Goal: Task Accomplishment & Management: Use online tool/utility

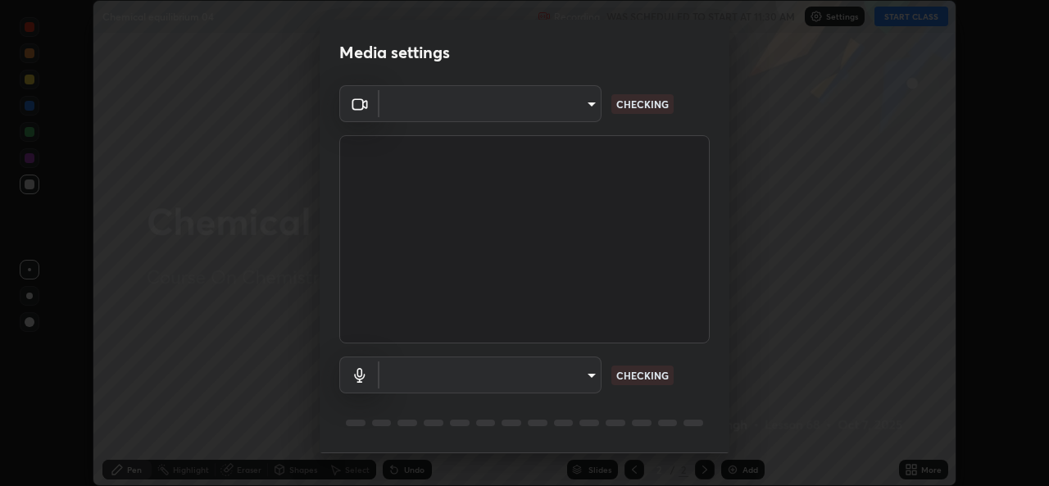
scroll to position [52, 0]
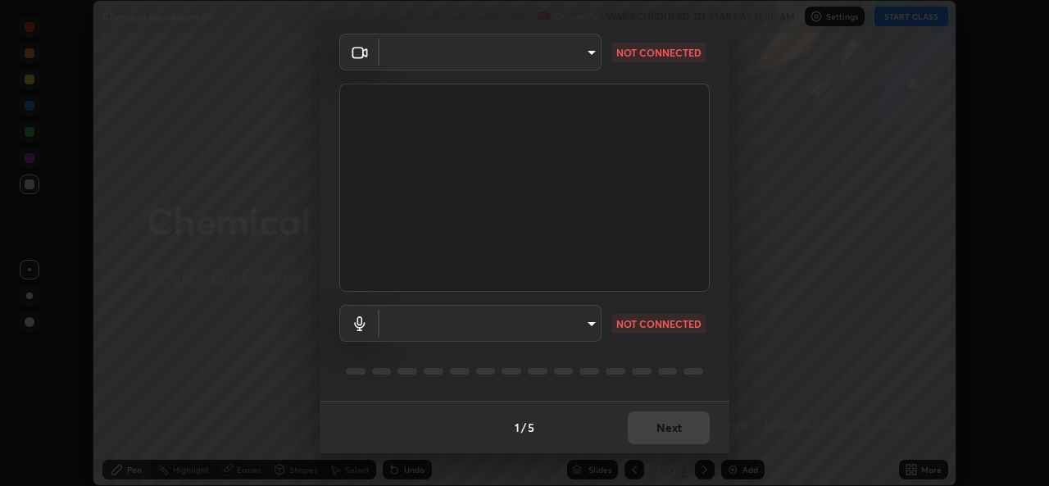
type input "d5dd4d4f0ad50d578cabb58e37a21e958f8cd01c412184e56a13254a0c40bdc7"
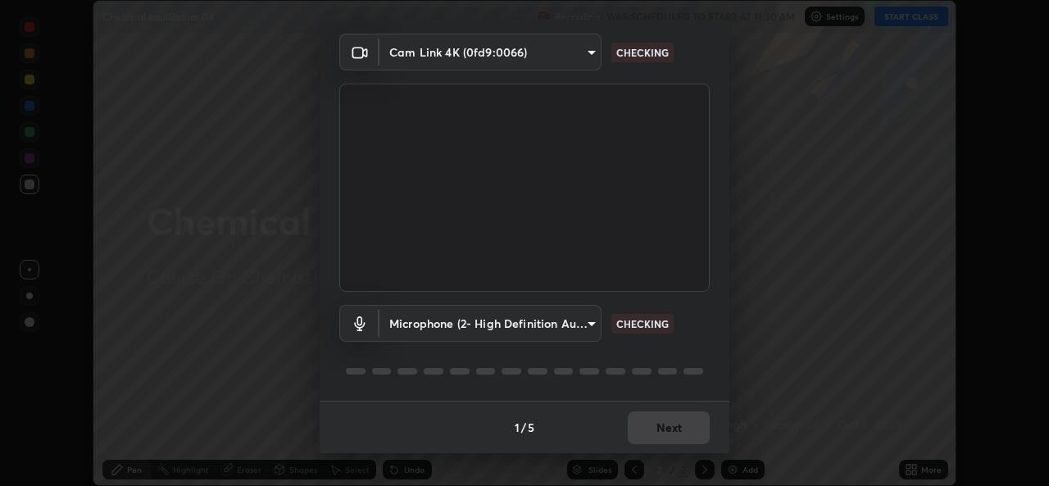
click at [535, 332] on body "Erase all Chemical equilibrium 04 Recording WAS SCHEDULED TO START AT 11:30 AM …" at bounding box center [524, 243] width 1049 height 486
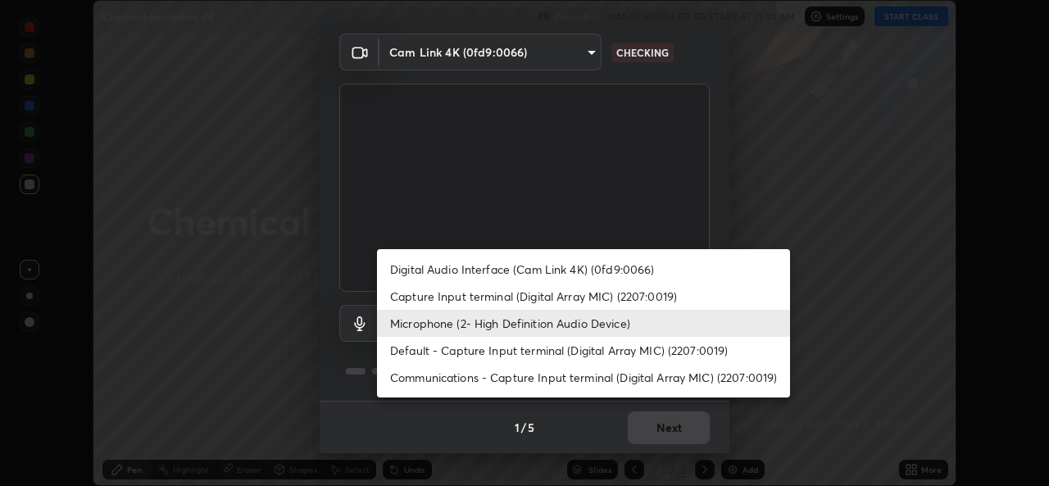
click at [543, 301] on li "Capture Input terminal (Digital Array MIC) (2207:0019)" at bounding box center [583, 296] width 413 height 27
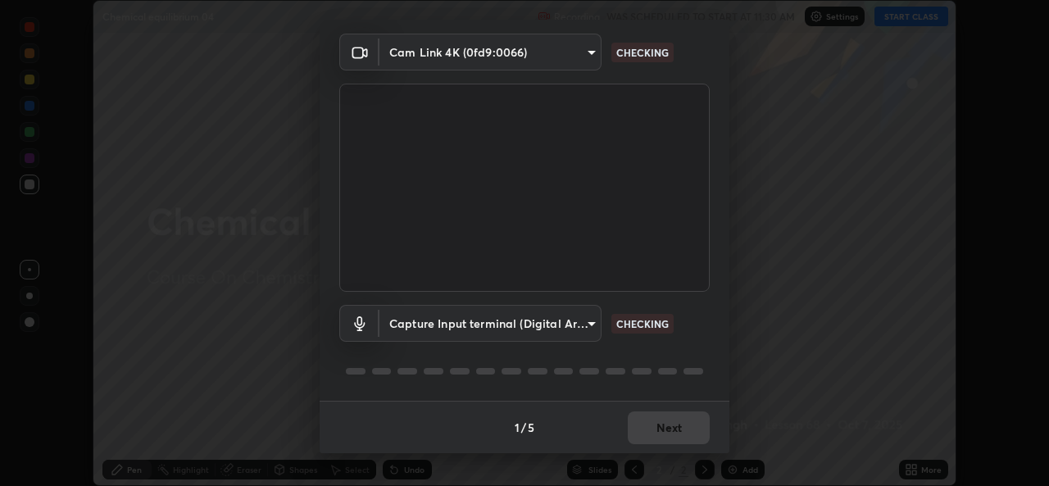
click at [538, 326] on body "Erase all Chemical equilibrium 04 Recording WAS SCHEDULED TO START AT 11:30 AM …" at bounding box center [524, 243] width 1049 height 486
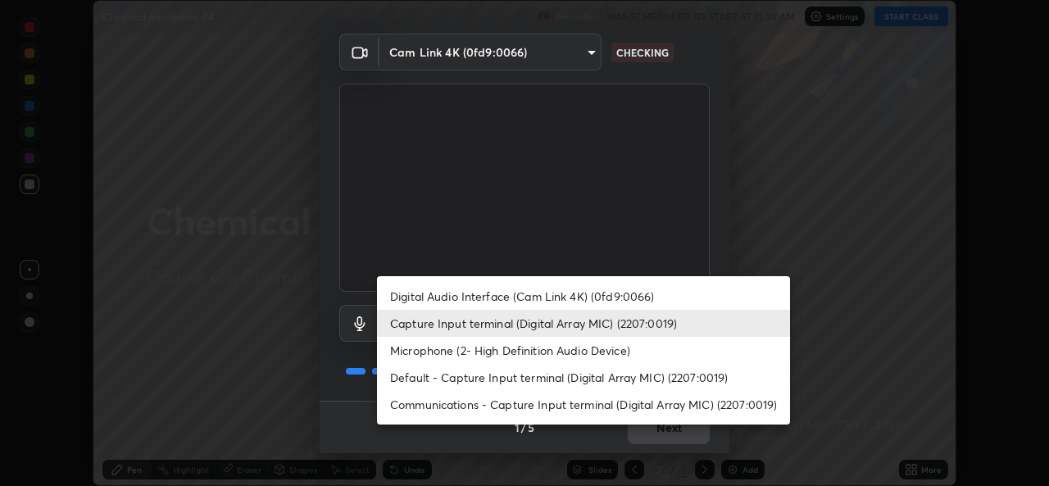
click at [506, 382] on li "Default - Capture Input terminal (Digital Array MIC) (2207:0019)" at bounding box center [583, 377] width 413 height 27
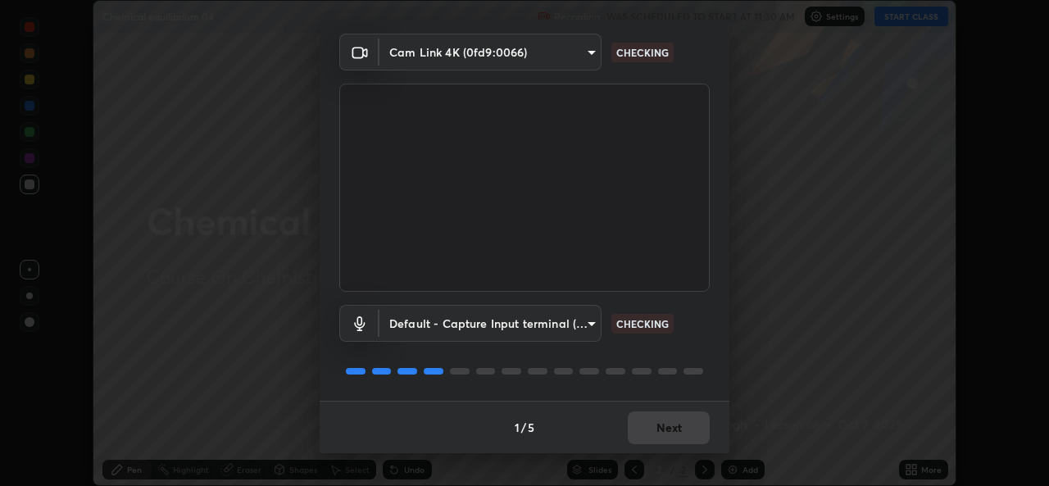
type input "default"
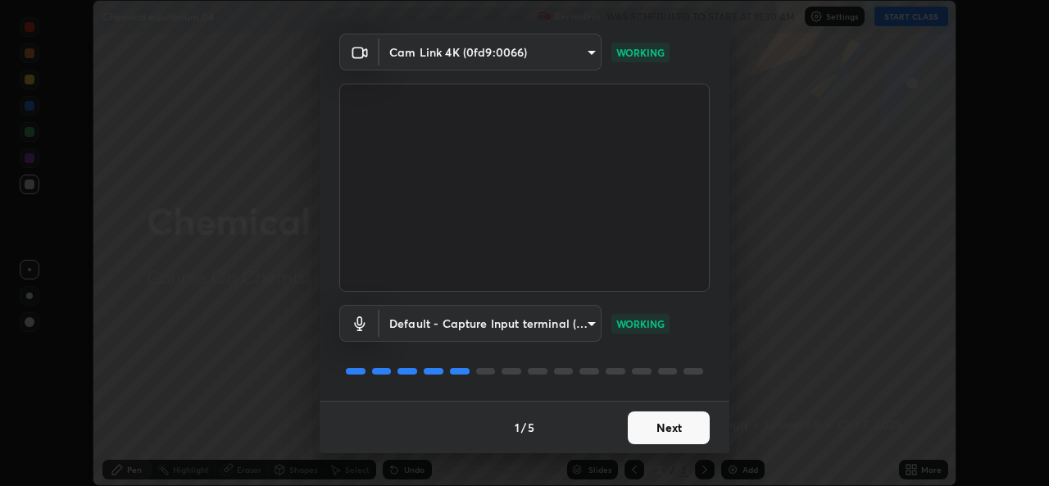
click at [664, 429] on button "Next" at bounding box center [669, 427] width 82 height 33
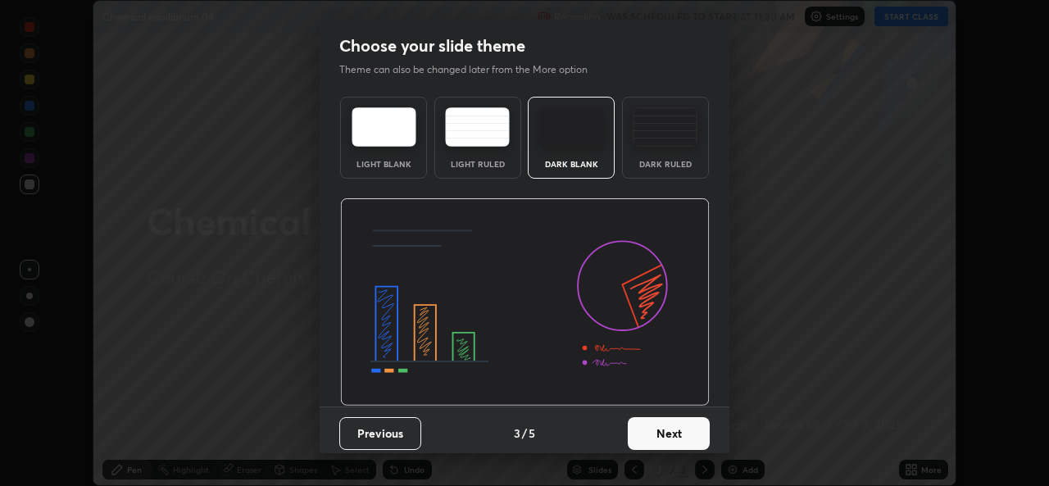
click at [683, 433] on button "Next" at bounding box center [669, 433] width 82 height 33
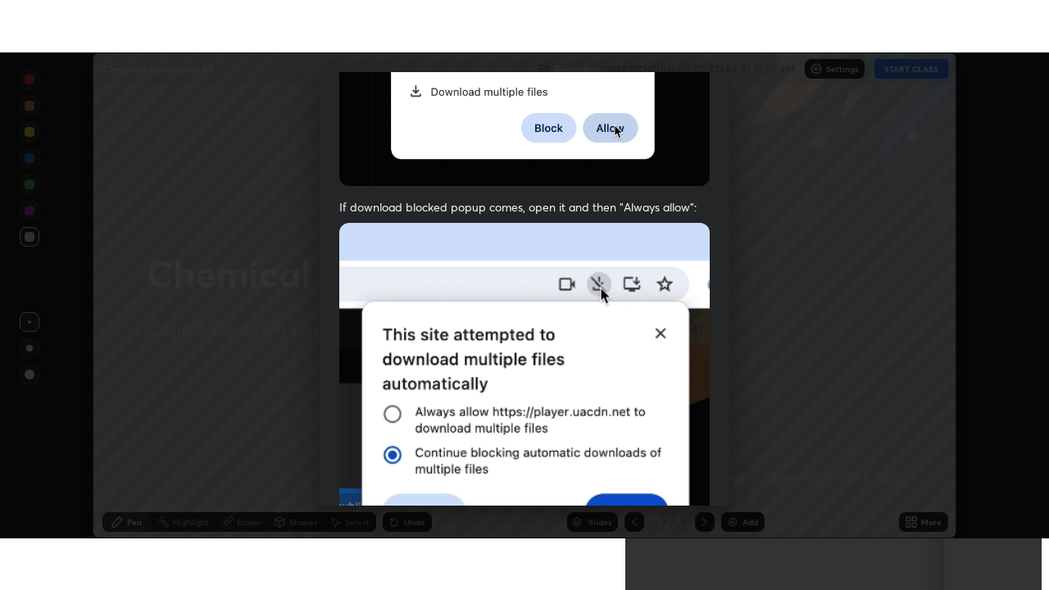
scroll to position [386, 0]
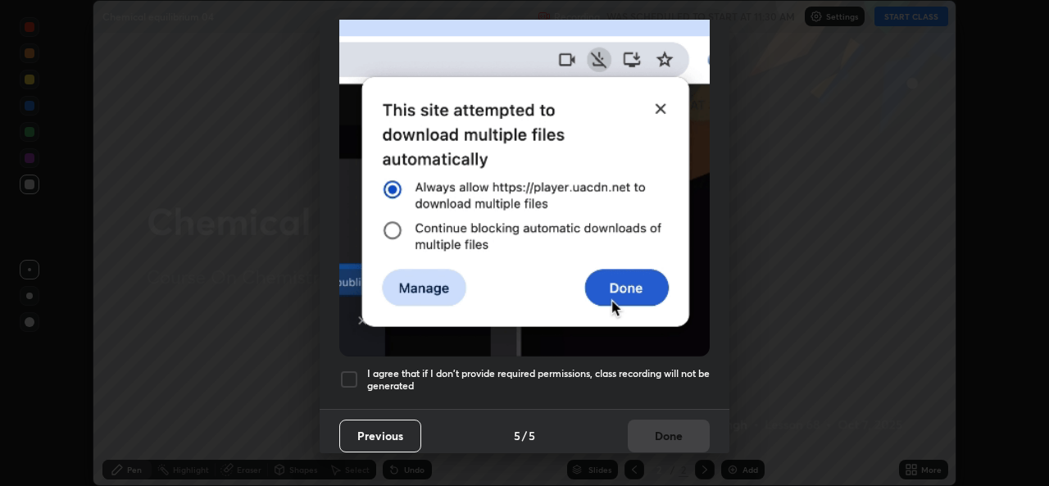
click at [356, 371] on div at bounding box center [349, 380] width 20 height 20
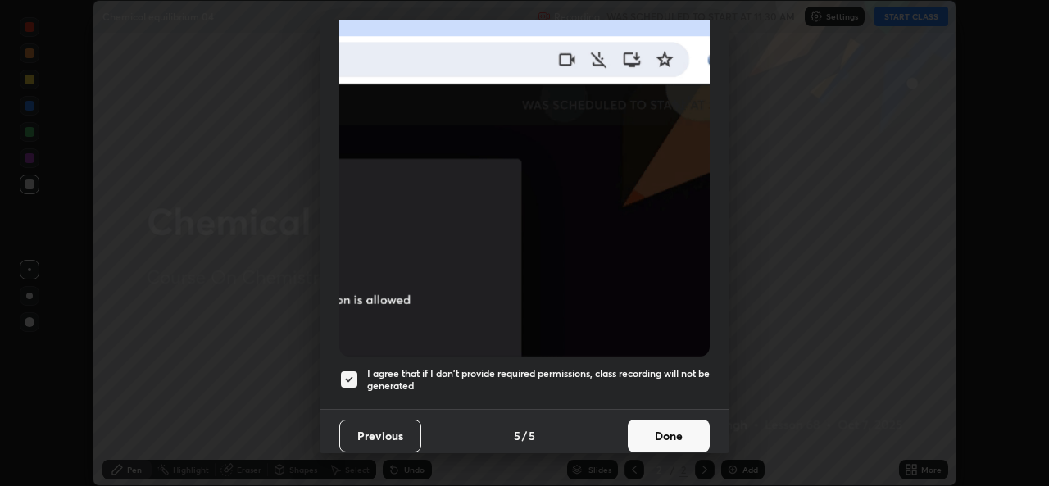
click at [685, 426] on button "Done" at bounding box center [669, 436] width 82 height 33
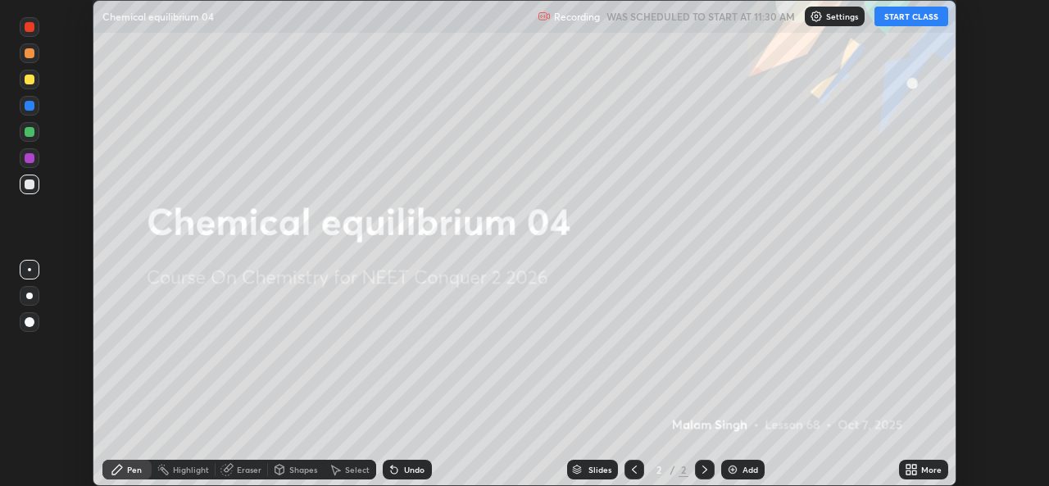
click at [918, 17] on button "START CLASS" at bounding box center [911, 17] width 74 height 20
click at [914, 472] on icon at bounding box center [914, 472] width 4 height 4
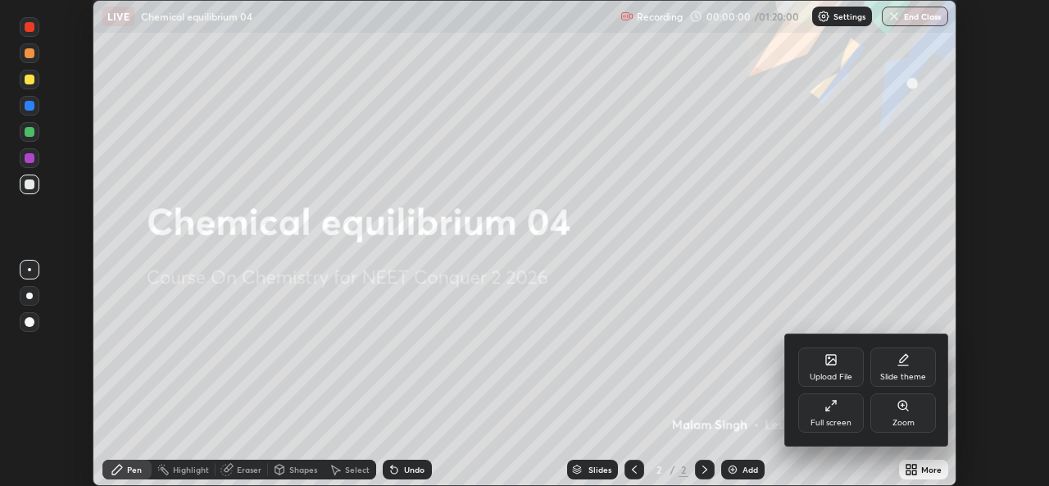
click at [833, 415] on div "Full screen" at bounding box center [831, 412] width 66 height 39
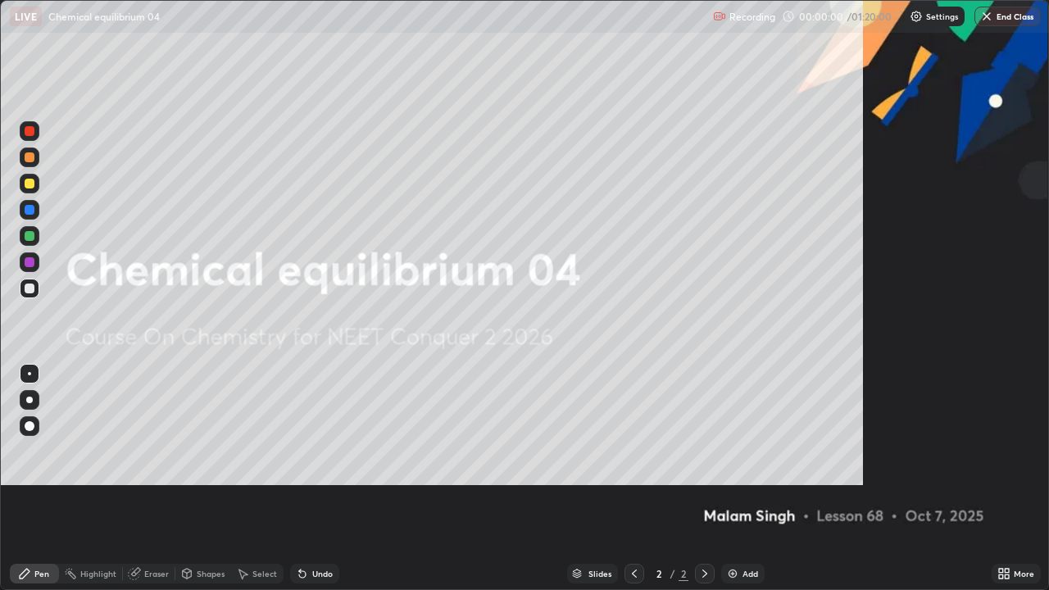
scroll to position [590, 1049]
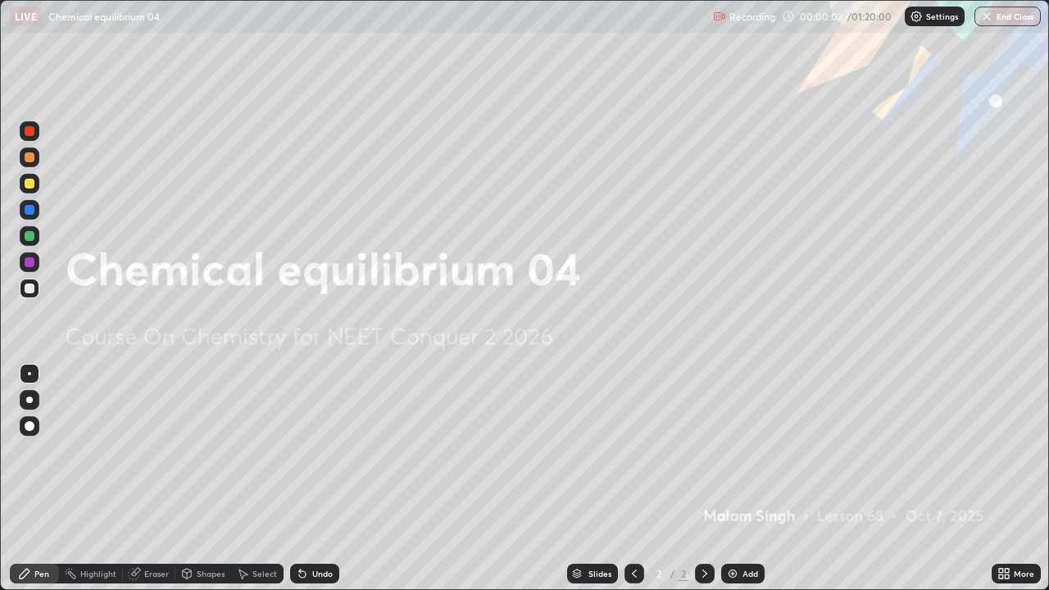
click at [736, 485] on img at bounding box center [732, 573] width 13 height 13
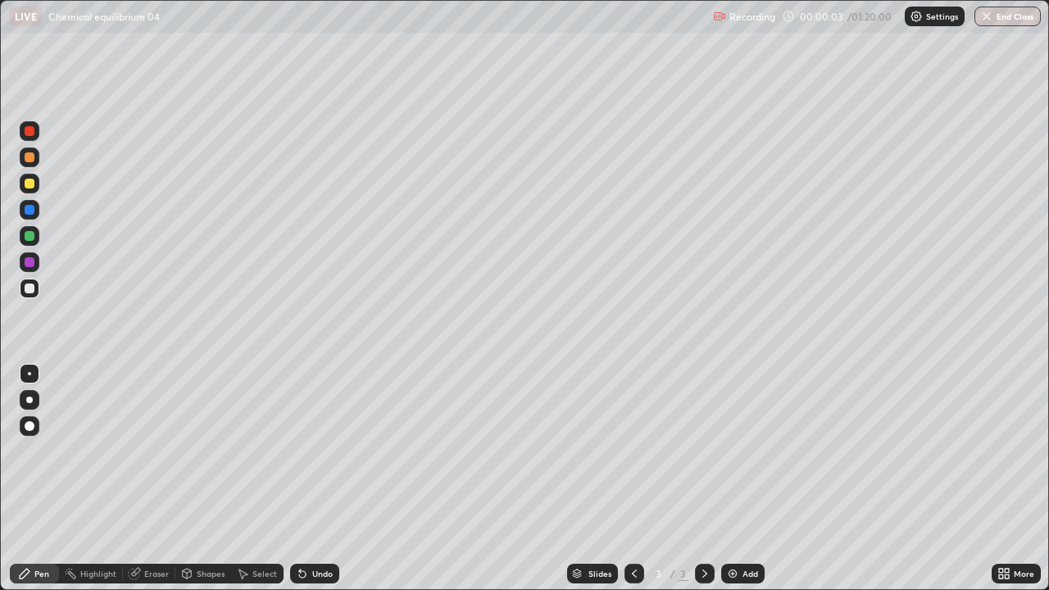
click at [29, 397] on div at bounding box center [29, 400] width 7 height 7
click at [32, 158] on div at bounding box center [30, 157] width 10 height 10
click at [30, 292] on div at bounding box center [30, 289] width 10 height 10
click at [28, 164] on div at bounding box center [30, 157] width 20 height 20
click at [29, 284] on div at bounding box center [30, 289] width 10 height 10
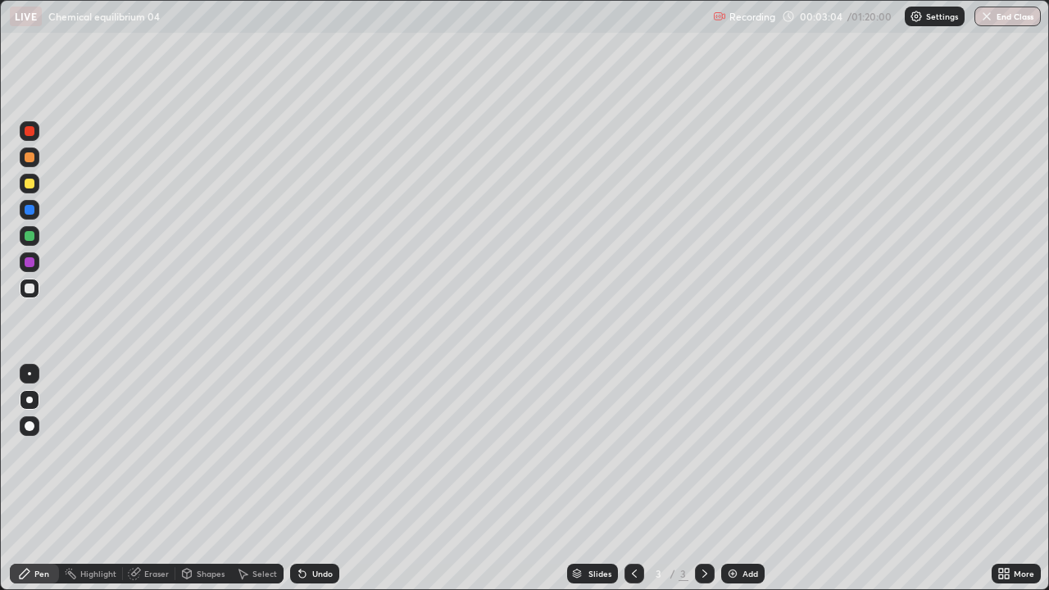
click at [25, 243] on div at bounding box center [30, 236] width 20 height 20
click at [29, 289] on div at bounding box center [30, 289] width 10 height 10
click at [735, 485] on img at bounding box center [732, 573] width 13 height 13
click at [31, 159] on div at bounding box center [30, 157] width 10 height 10
click at [32, 288] on div at bounding box center [30, 289] width 10 height 10
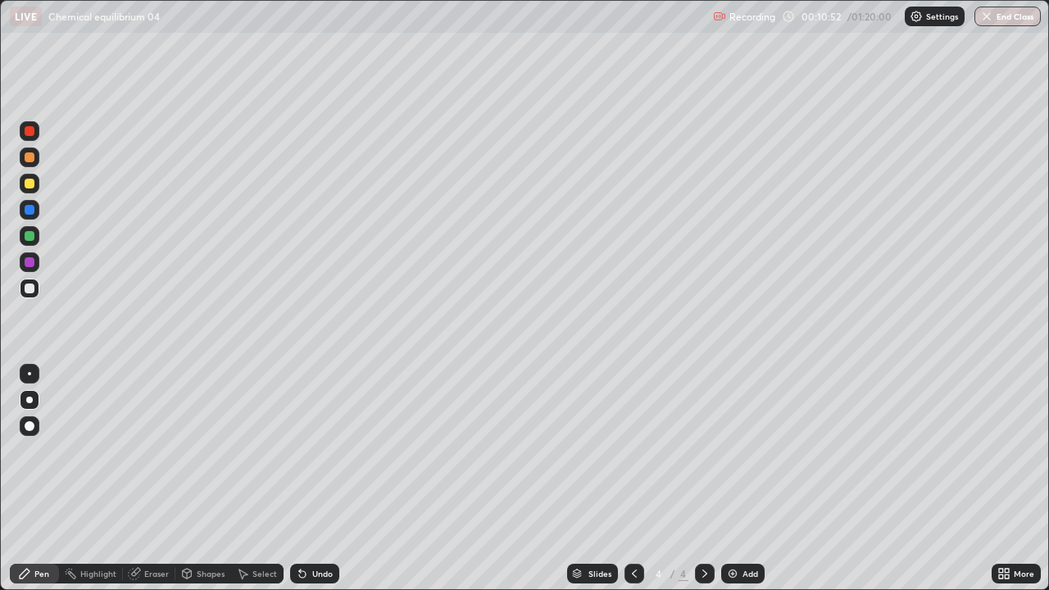
click at [33, 184] on div at bounding box center [30, 184] width 10 height 10
click at [28, 288] on div at bounding box center [30, 289] width 10 height 10
click at [29, 156] on div at bounding box center [30, 157] width 10 height 10
click at [734, 485] on div "Add" at bounding box center [742, 574] width 43 height 20
click at [29, 186] on div at bounding box center [30, 184] width 10 height 10
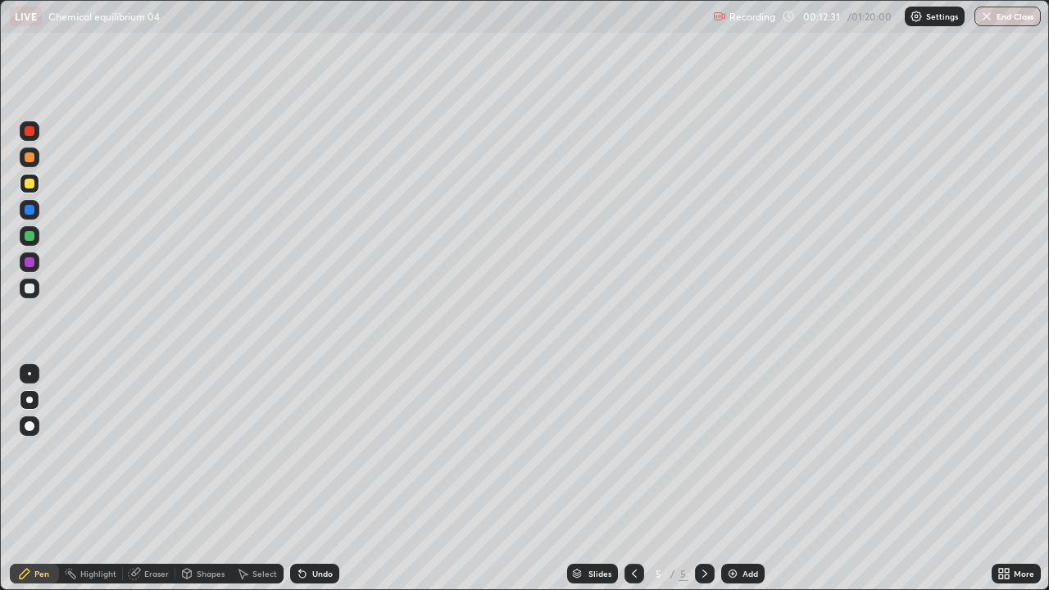
click at [25, 160] on div at bounding box center [30, 157] width 10 height 10
click at [312, 485] on div "Undo" at bounding box center [322, 573] width 20 height 8
click at [28, 288] on div at bounding box center [30, 289] width 10 height 10
click at [26, 290] on div at bounding box center [30, 289] width 10 height 10
click at [29, 237] on div at bounding box center [30, 236] width 10 height 10
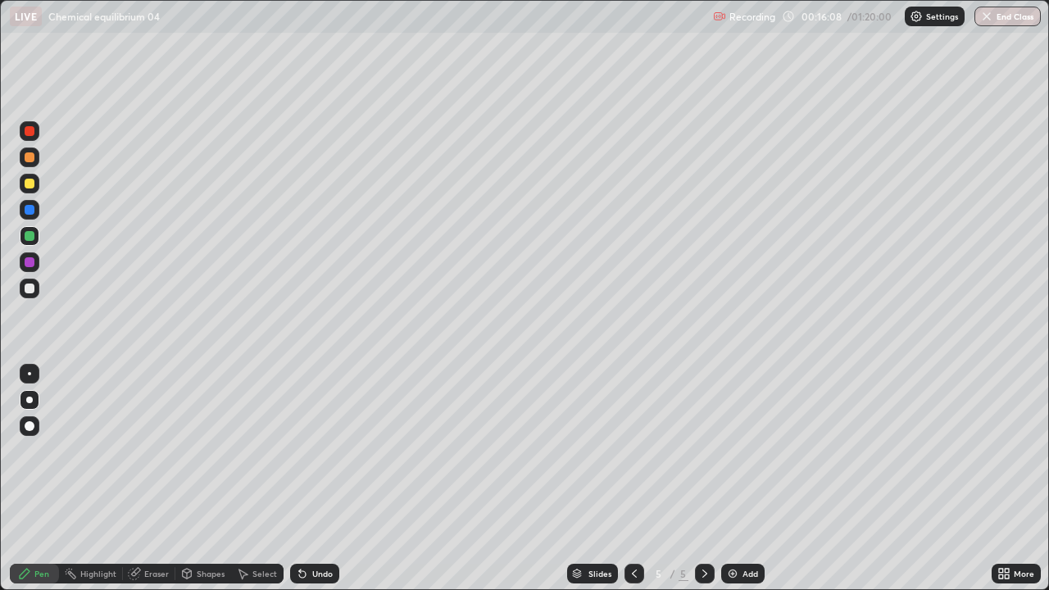
click at [25, 160] on div at bounding box center [30, 157] width 10 height 10
click at [728, 485] on img at bounding box center [732, 573] width 13 height 13
click at [27, 289] on div at bounding box center [30, 289] width 10 height 10
click at [25, 244] on div at bounding box center [30, 236] width 20 height 20
click at [726, 485] on img at bounding box center [732, 573] width 13 height 13
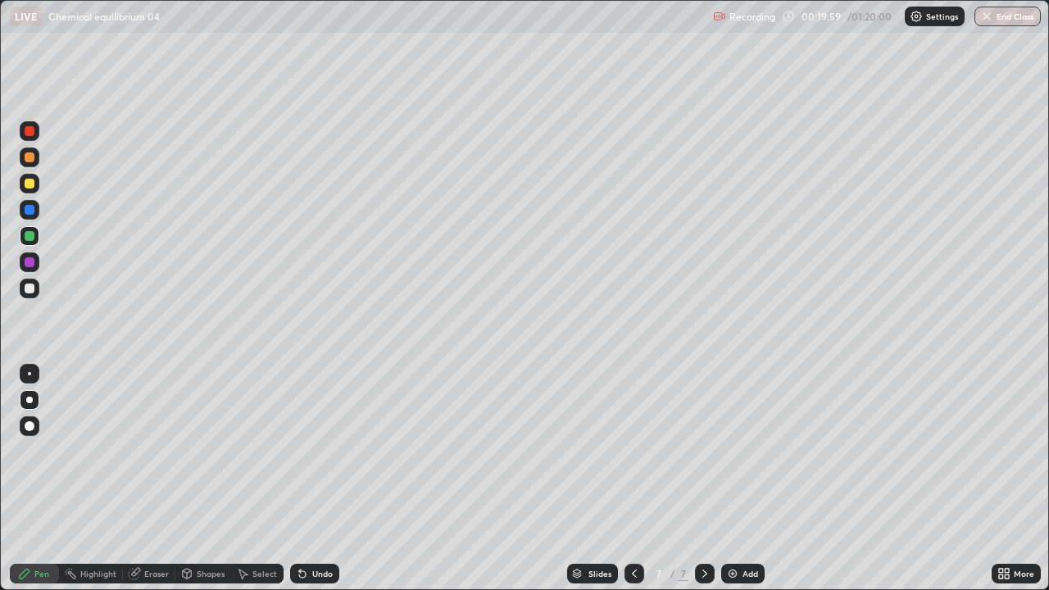
click at [29, 287] on div at bounding box center [30, 289] width 10 height 10
click at [152, 485] on div "Eraser" at bounding box center [156, 573] width 25 height 8
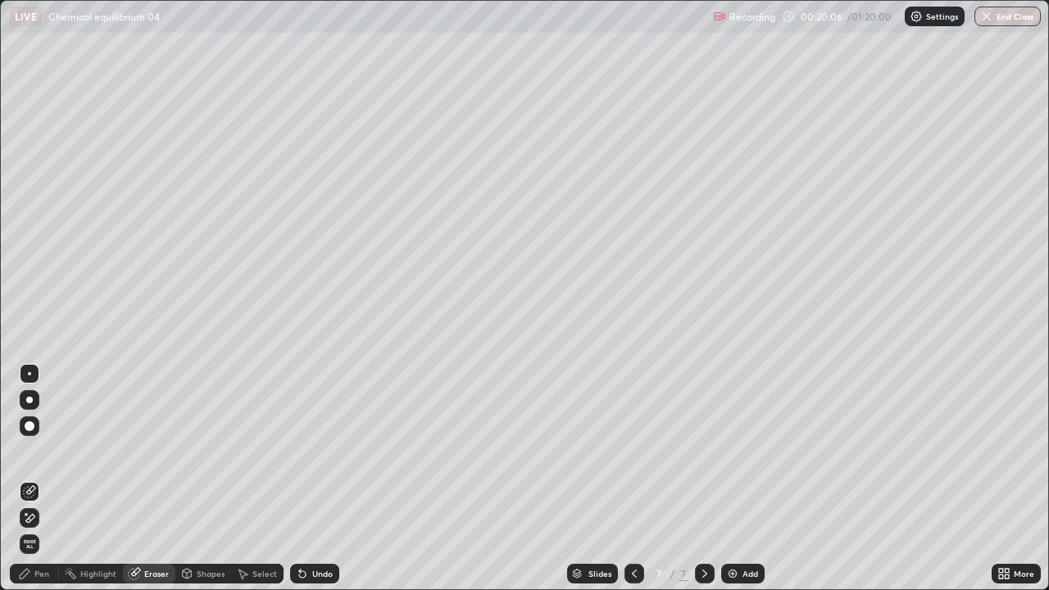
click at [43, 485] on div "Pen" at bounding box center [41, 573] width 15 height 8
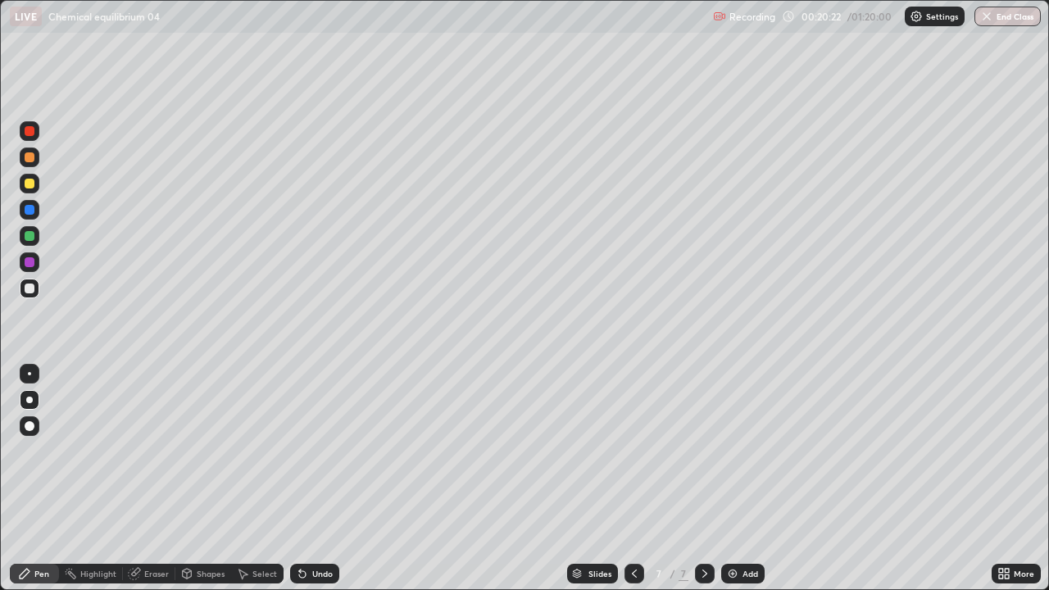
click at [33, 156] on div at bounding box center [30, 157] width 10 height 10
click at [29, 288] on div at bounding box center [30, 289] width 10 height 10
click at [29, 158] on div at bounding box center [30, 157] width 10 height 10
click at [306, 485] on icon at bounding box center [302, 573] width 13 height 13
click at [23, 289] on div at bounding box center [30, 289] width 20 height 20
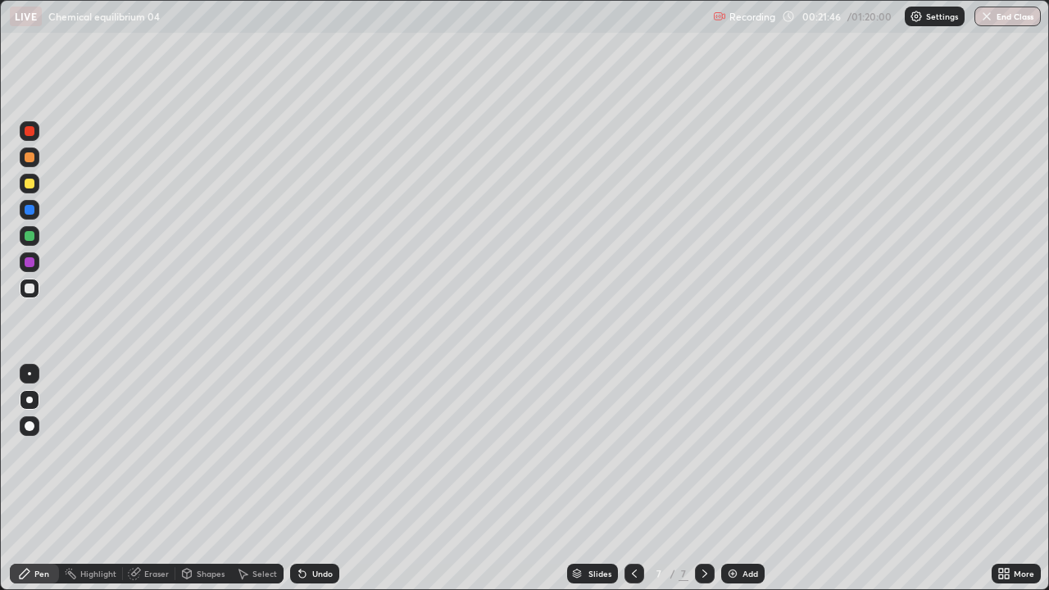
click at [31, 243] on div at bounding box center [30, 236] width 20 height 20
click at [32, 290] on div at bounding box center [30, 289] width 10 height 10
click at [30, 184] on div at bounding box center [30, 184] width 10 height 10
click at [740, 485] on div "Add" at bounding box center [742, 574] width 43 height 20
click at [30, 154] on div at bounding box center [30, 157] width 10 height 10
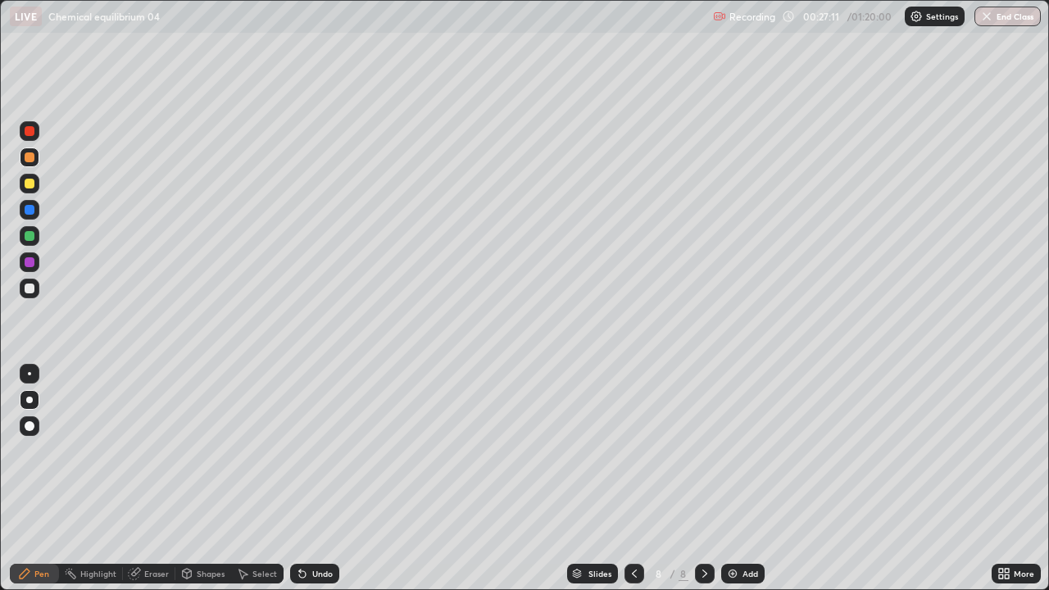
click at [202, 485] on div "Shapes" at bounding box center [211, 573] width 28 height 8
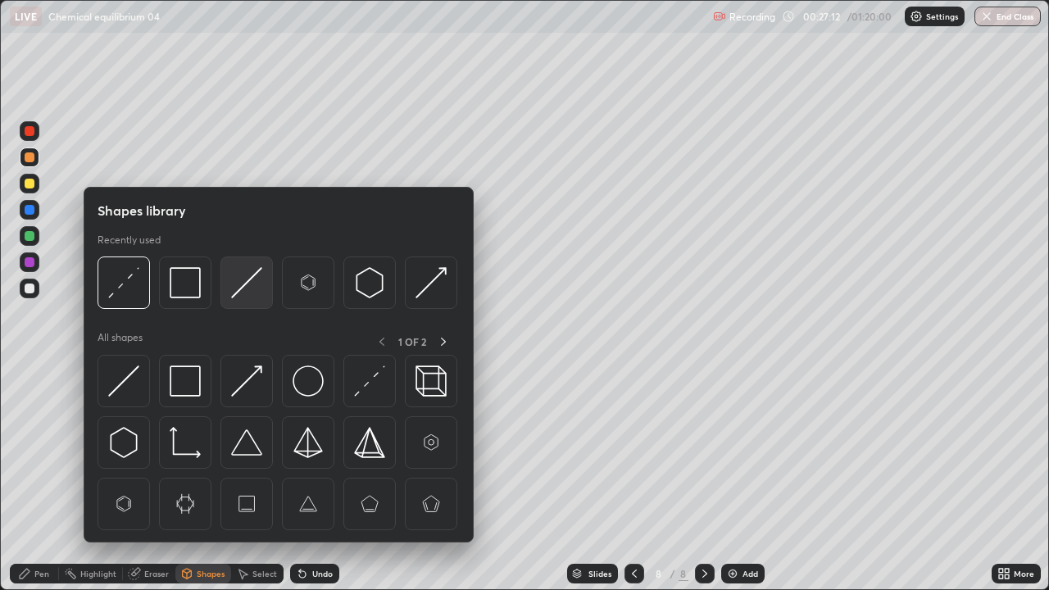
click at [249, 279] on img at bounding box center [246, 282] width 31 height 31
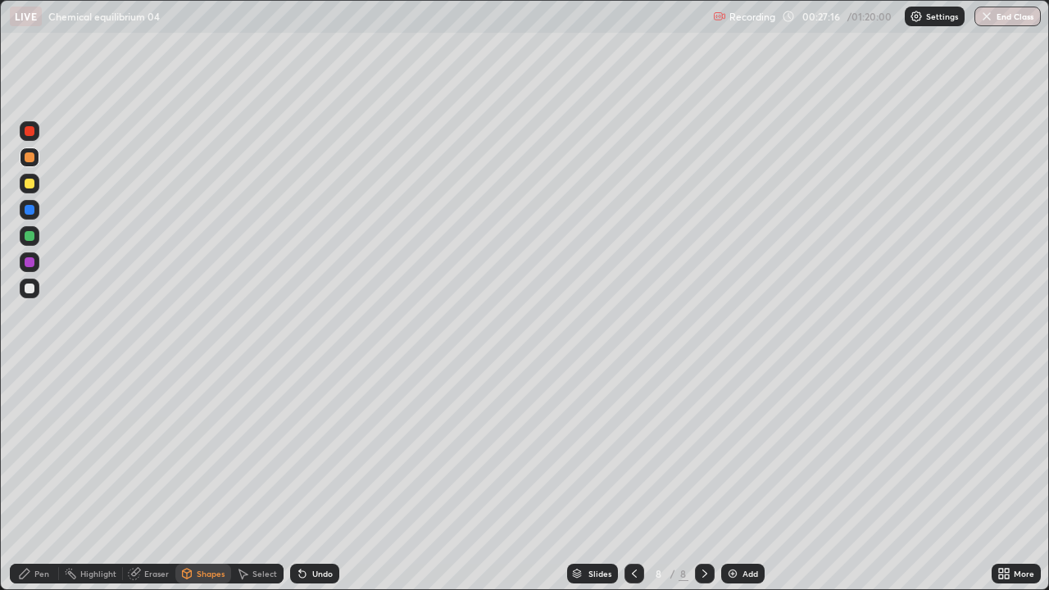
click at [39, 485] on div "Pen" at bounding box center [34, 574] width 49 height 20
click at [29, 286] on div at bounding box center [30, 289] width 10 height 10
click at [200, 485] on div "Shapes" at bounding box center [211, 573] width 28 height 8
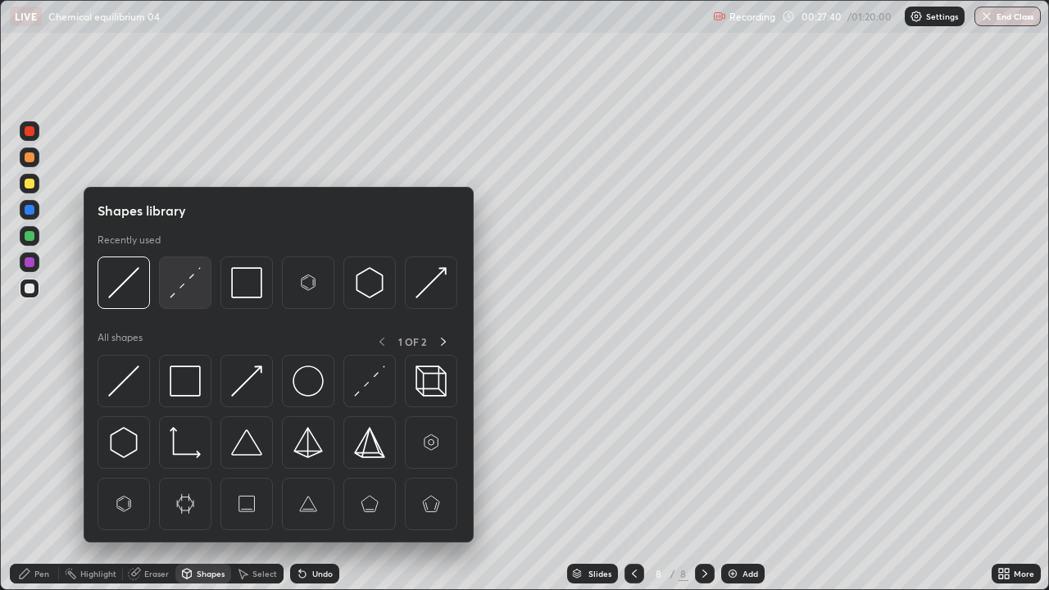
click at [184, 288] on img at bounding box center [185, 282] width 31 height 31
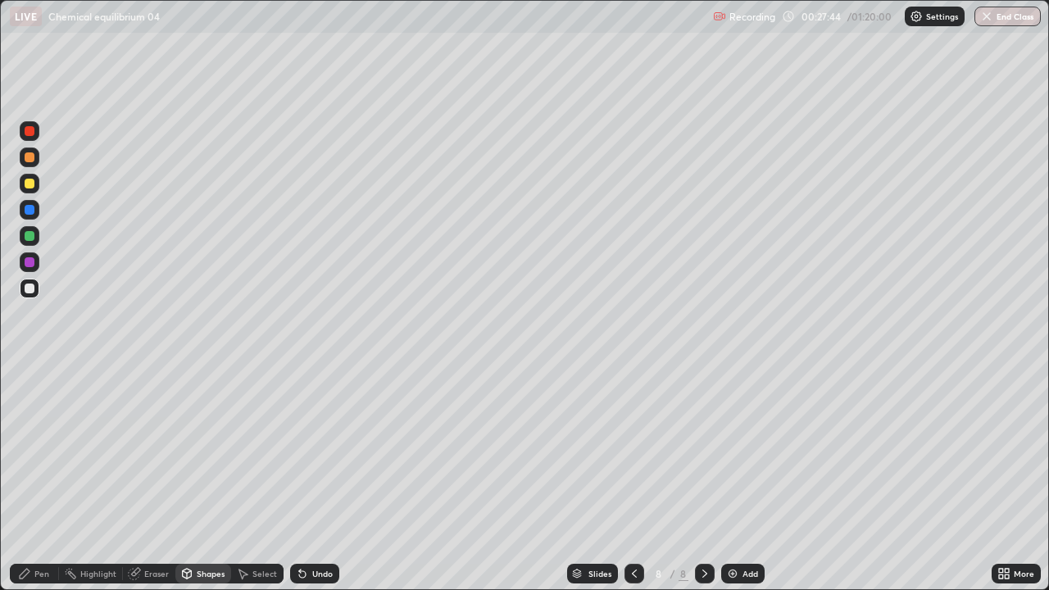
click at [38, 485] on div "Pen" at bounding box center [41, 573] width 15 height 8
click at [31, 182] on div at bounding box center [30, 184] width 10 height 10
click at [308, 485] on div "Undo" at bounding box center [314, 574] width 49 height 20
click at [306, 485] on div "Undo" at bounding box center [314, 574] width 49 height 20
click at [307, 485] on div "Undo" at bounding box center [314, 574] width 49 height 20
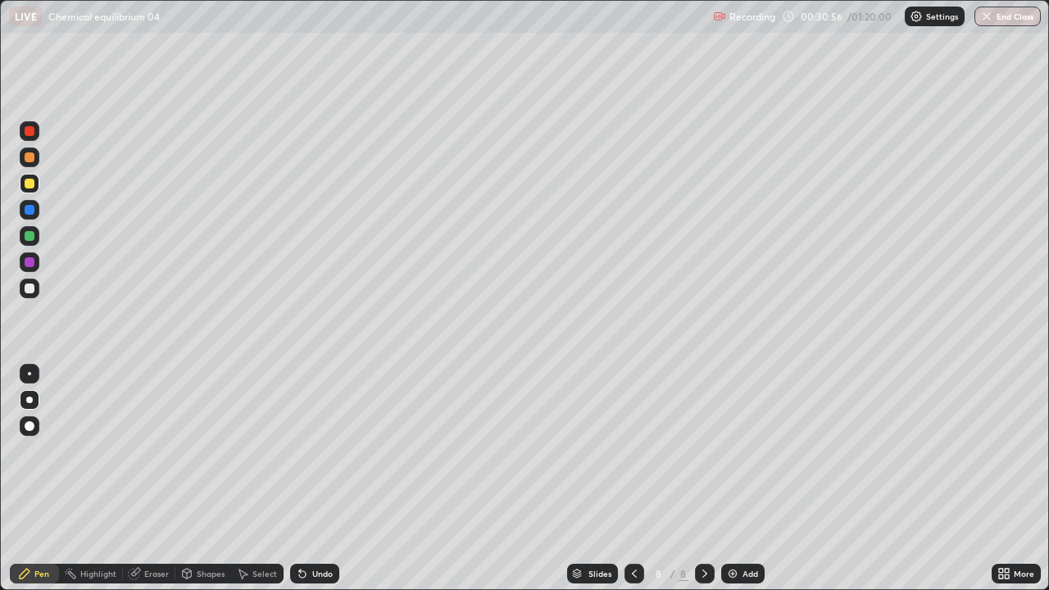
click at [306, 485] on div "Undo" at bounding box center [314, 574] width 49 height 20
click at [307, 485] on div "Undo" at bounding box center [314, 574] width 49 height 20
click at [30, 288] on div at bounding box center [30, 289] width 10 height 10
click at [312, 485] on div "Undo" at bounding box center [322, 573] width 20 height 8
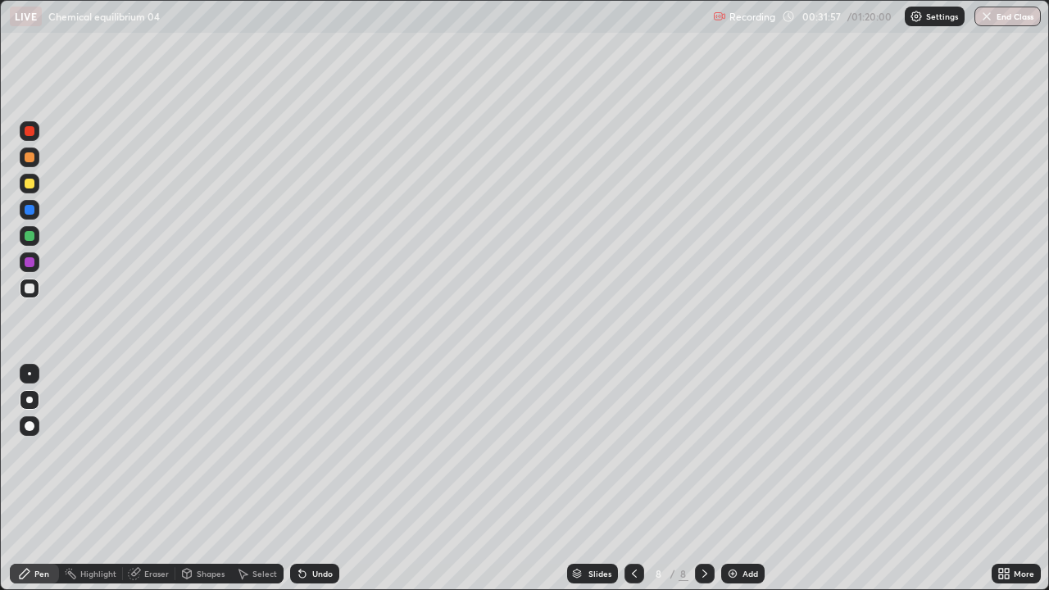
click at [317, 485] on div "Undo" at bounding box center [322, 573] width 20 height 8
click at [318, 485] on div "Undo" at bounding box center [322, 573] width 20 height 8
click at [321, 485] on div "Undo" at bounding box center [322, 573] width 20 height 8
click at [320, 485] on div "Undo" at bounding box center [314, 574] width 49 height 20
click at [323, 485] on div "Undo" at bounding box center [314, 574] width 49 height 20
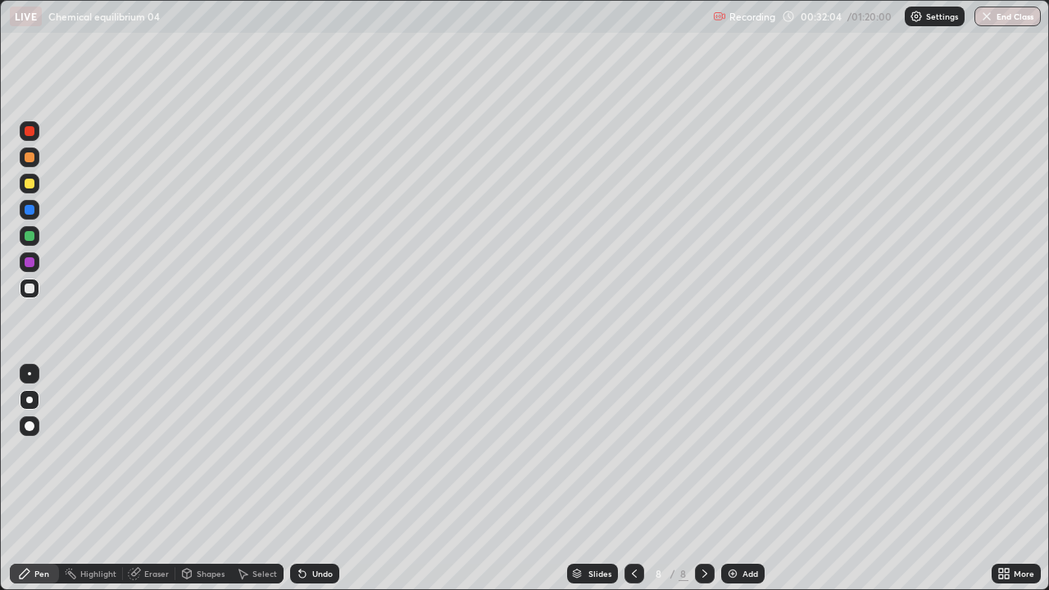
click at [161, 485] on div "Eraser" at bounding box center [149, 574] width 52 height 20
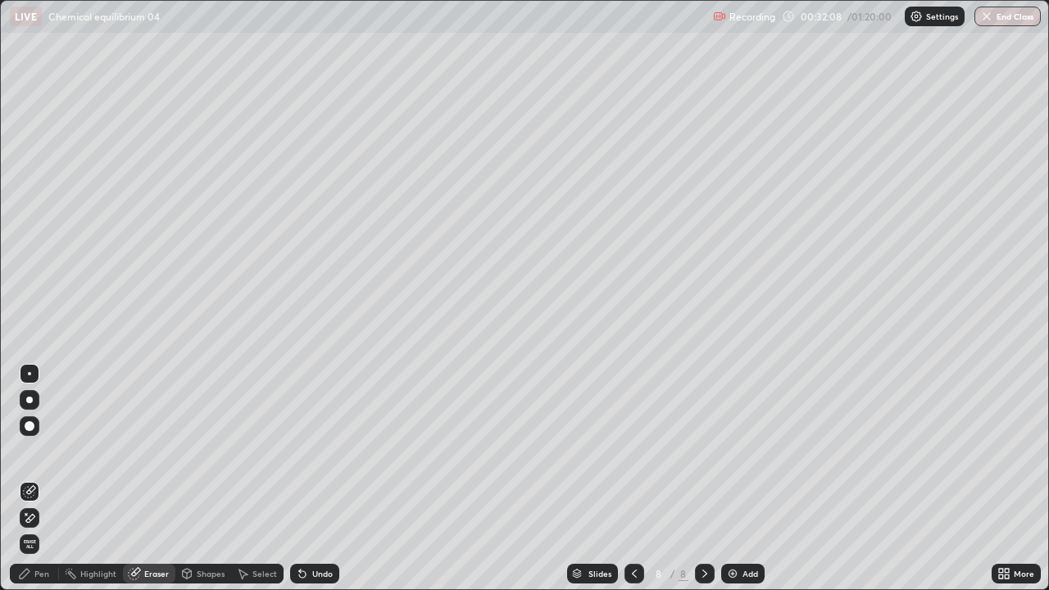
click at [40, 485] on div "Pen" at bounding box center [41, 573] width 15 height 8
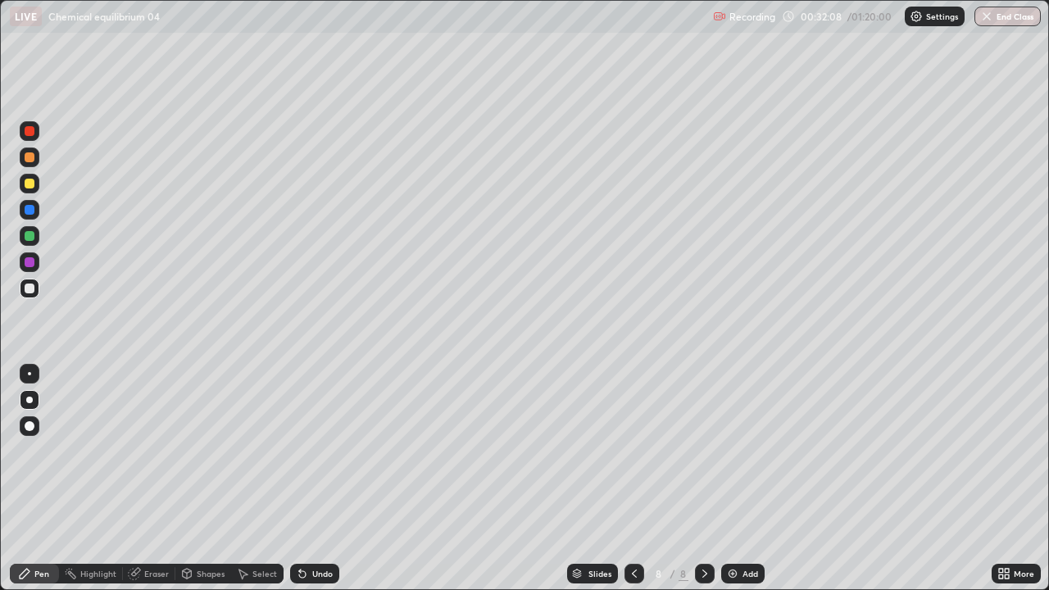
click at [29, 235] on div at bounding box center [30, 236] width 10 height 10
click at [144, 485] on div "Eraser" at bounding box center [156, 573] width 25 height 8
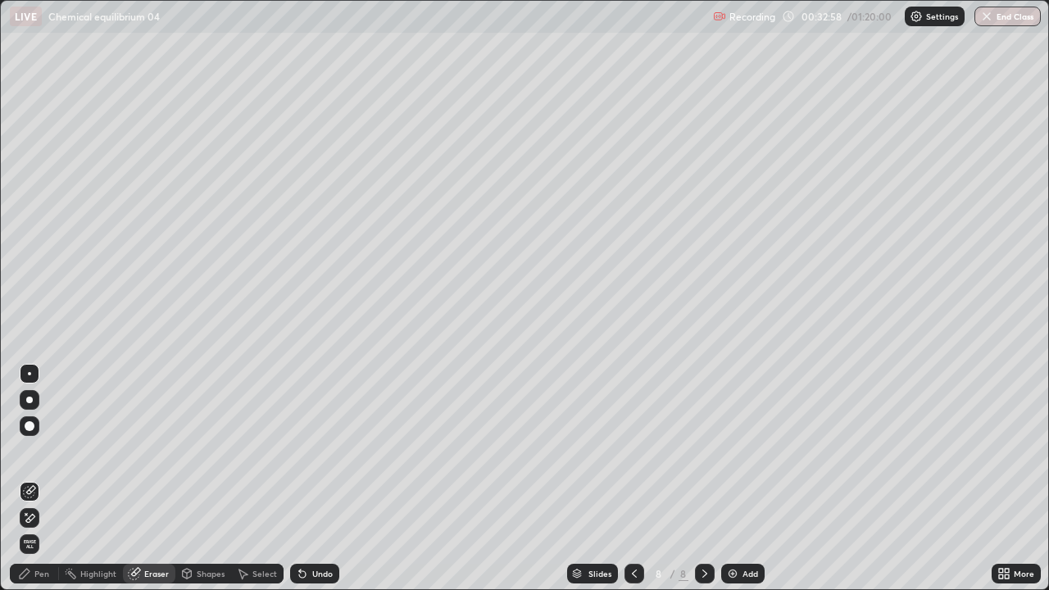
click at [37, 485] on div "Pen" at bounding box center [41, 573] width 15 height 8
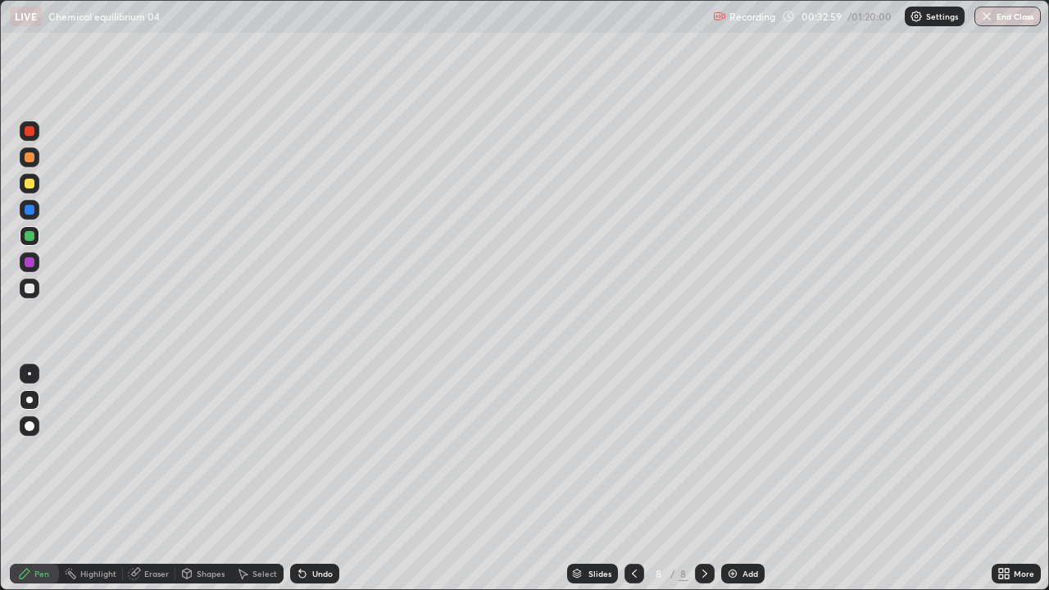
click at [29, 295] on div at bounding box center [30, 289] width 20 height 20
click at [159, 485] on div "Eraser" at bounding box center [156, 573] width 25 height 8
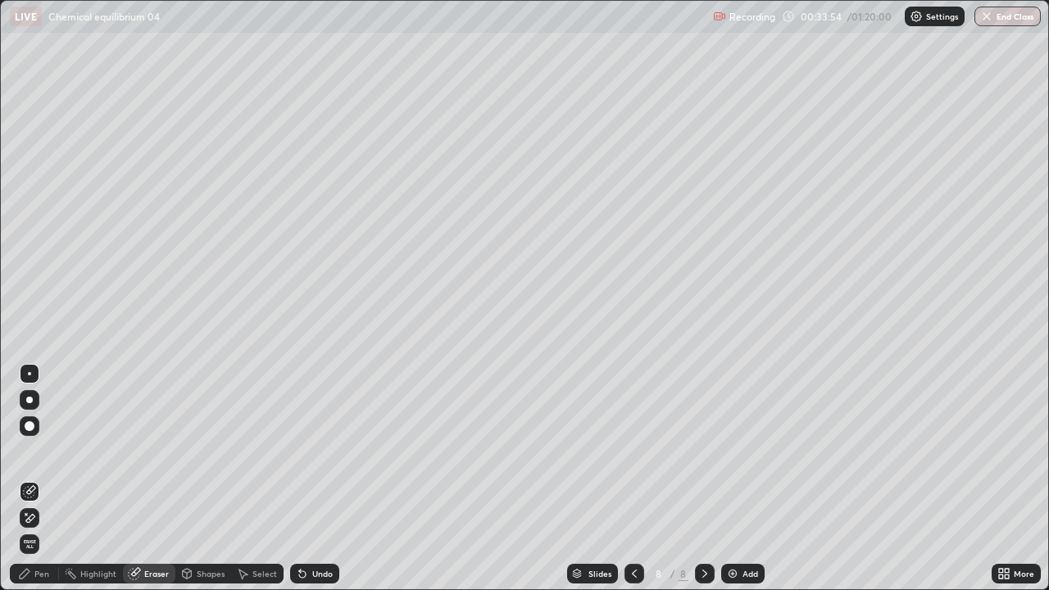
click at [46, 485] on div "Pen" at bounding box center [41, 573] width 15 height 8
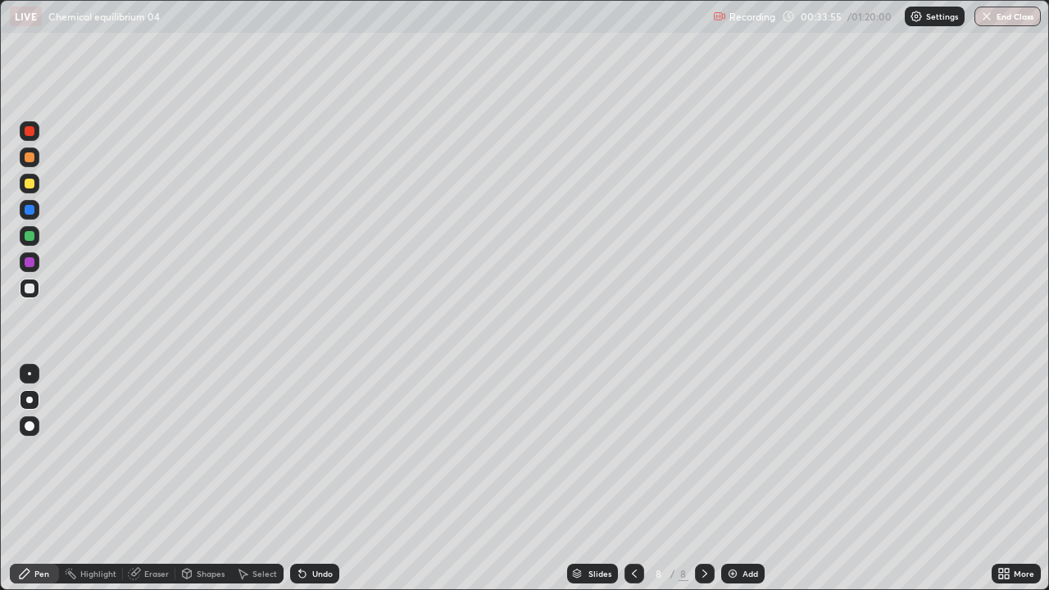
click at [30, 155] on div at bounding box center [30, 157] width 10 height 10
click at [29, 288] on div at bounding box center [30, 289] width 10 height 10
click at [737, 485] on img at bounding box center [732, 573] width 13 height 13
click at [29, 157] on div at bounding box center [30, 157] width 10 height 10
click at [299, 485] on icon at bounding box center [300, 570] width 2 height 2
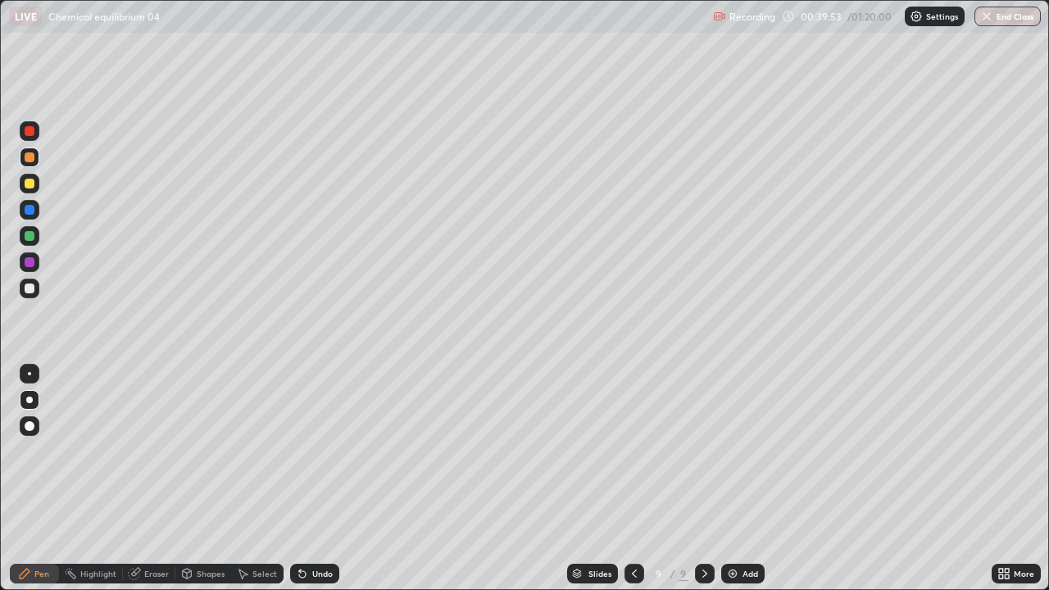
click at [26, 288] on div at bounding box center [30, 289] width 10 height 10
click at [28, 179] on div at bounding box center [30, 184] width 10 height 10
click at [306, 485] on div "Undo" at bounding box center [314, 574] width 49 height 20
click at [300, 485] on icon at bounding box center [302, 574] width 7 height 7
click at [21, 239] on div at bounding box center [30, 236] width 20 height 20
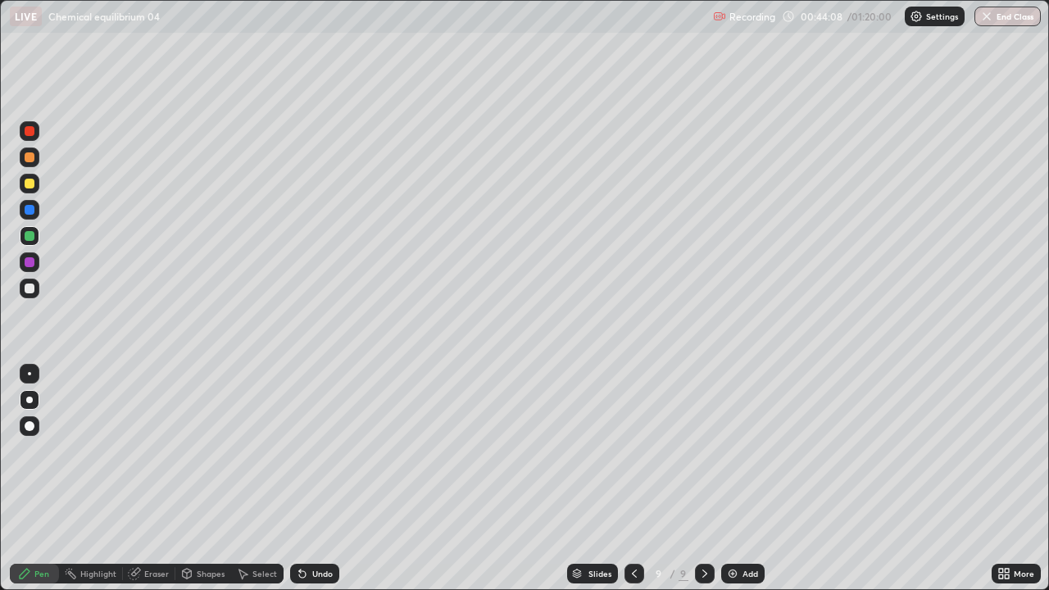
click at [32, 189] on div at bounding box center [30, 184] width 20 height 20
click at [34, 296] on div at bounding box center [30, 289] width 20 height 20
click at [29, 161] on div at bounding box center [30, 157] width 10 height 10
click at [735, 485] on img at bounding box center [732, 573] width 13 height 13
click at [30, 284] on div at bounding box center [30, 289] width 10 height 10
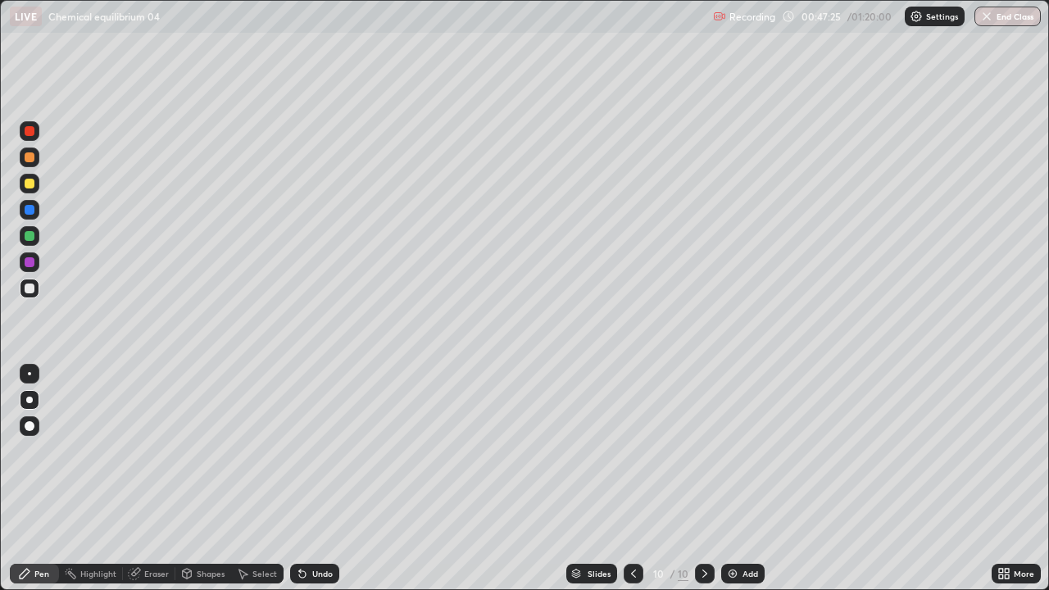
click at [27, 203] on div at bounding box center [30, 210] width 20 height 20
click at [161, 485] on div "Eraser" at bounding box center [149, 574] width 52 height 20
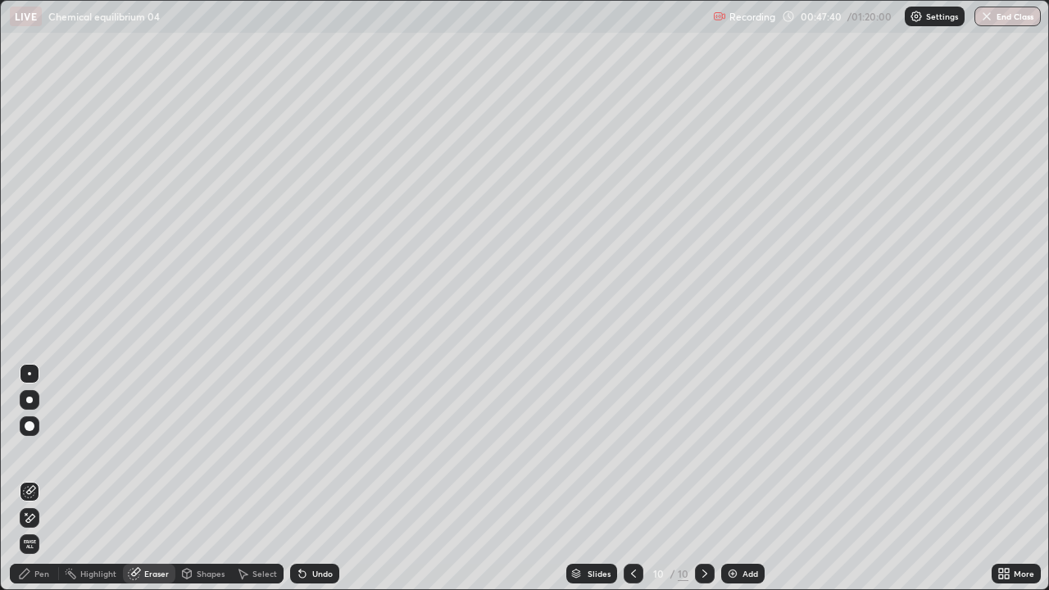
click at [48, 485] on div "Pen" at bounding box center [41, 573] width 15 height 8
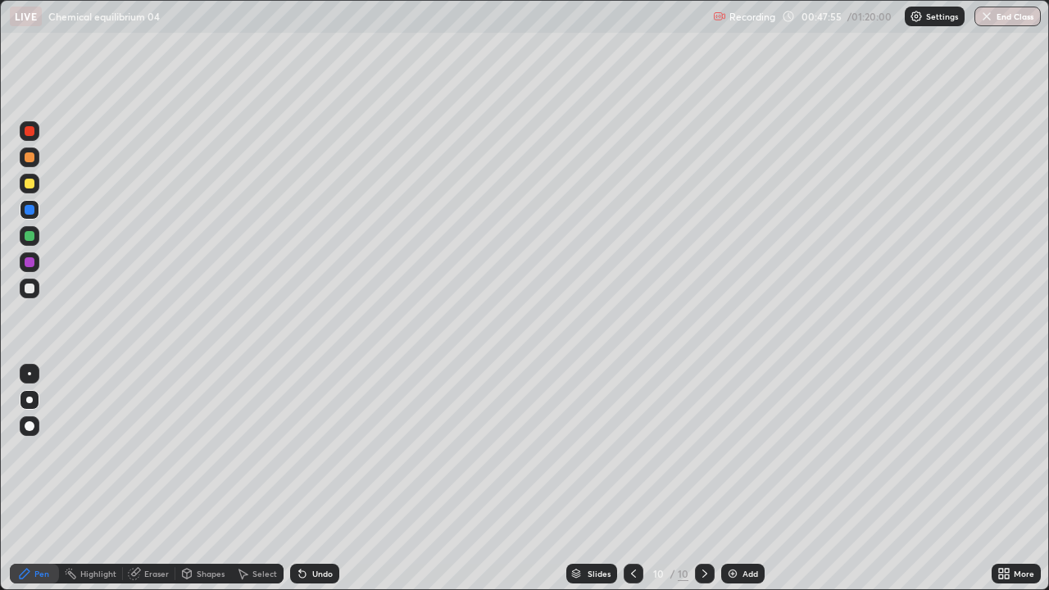
click at [23, 156] on div at bounding box center [30, 157] width 20 height 20
click at [737, 485] on div "Add" at bounding box center [742, 574] width 43 height 20
click at [320, 485] on div "Undo" at bounding box center [322, 573] width 20 height 8
click at [30, 288] on div at bounding box center [30, 289] width 10 height 10
click at [29, 237] on div at bounding box center [30, 236] width 10 height 10
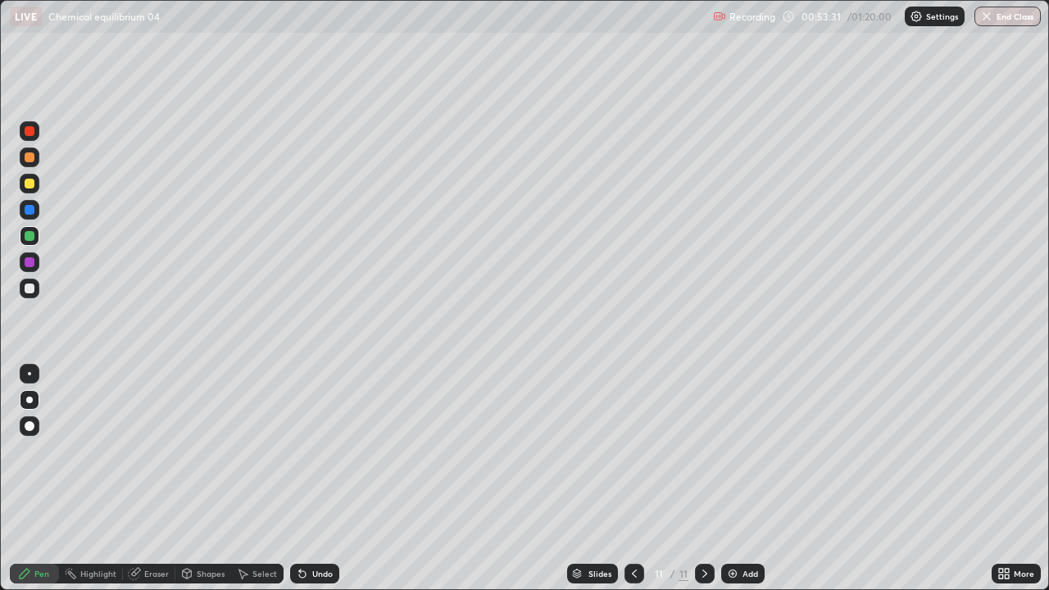
click at [740, 485] on div "Add" at bounding box center [742, 574] width 43 height 20
click at [29, 186] on div at bounding box center [30, 184] width 10 height 10
click at [30, 287] on div at bounding box center [30, 289] width 10 height 10
click at [29, 203] on div at bounding box center [30, 210] width 20 height 20
click at [30, 289] on div at bounding box center [30, 289] width 10 height 10
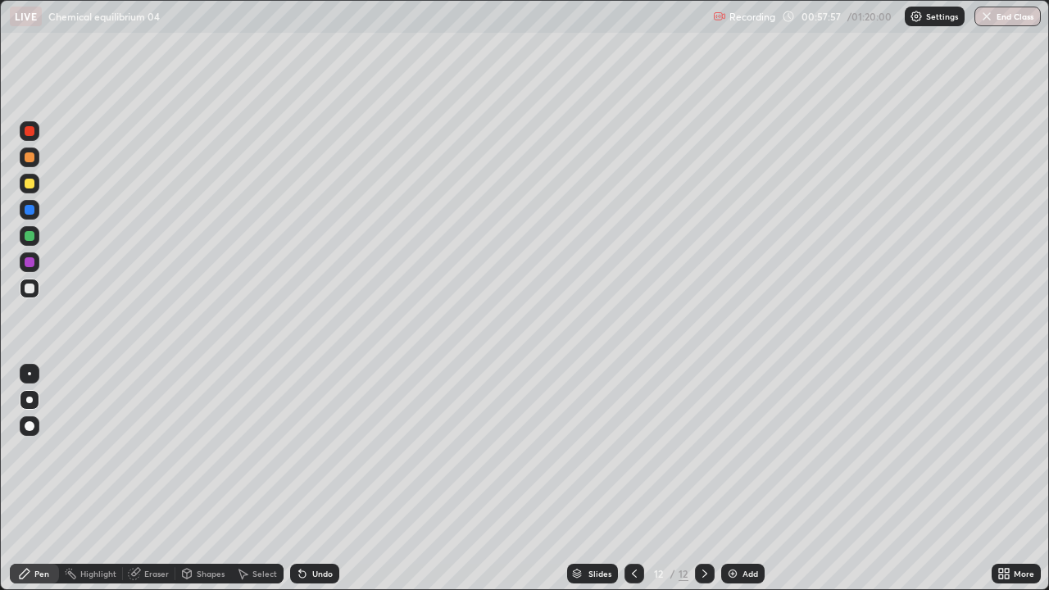
click at [736, 485] on div "Add" at bounding box center [742, 574] width 43 height 20
click at [29, 160] on div at bounding box center [30, 157] width 10 height 10
click at [29, 288] on div at bounding box center [30, 289] width 10 height 10
click at [29, 158] on div at bounding box center [30, 157] width 10 height 10
click at [28, 285] on div at bounding box center [30, 289] width 10 height 10
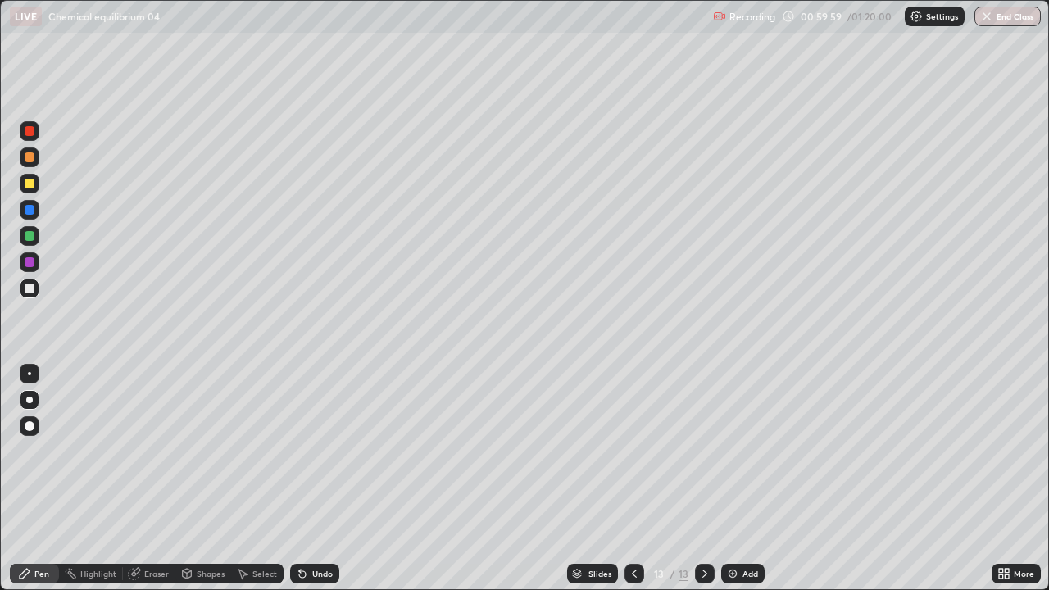
click at [31, 185] on div at bounding box center [30, 184] width 10 height 10
click at [36, 289] on div at bounding box center [30, 289] width 20 height 20
click at [733, 485] on div "Add" at bounding box center [742, 574] width 43 height 20
click at [30, 157] on div at bounding box center [30, 157] width 10 height 10
click at [29, 291] on div at bounding box center [30, 289] width 10 height 10
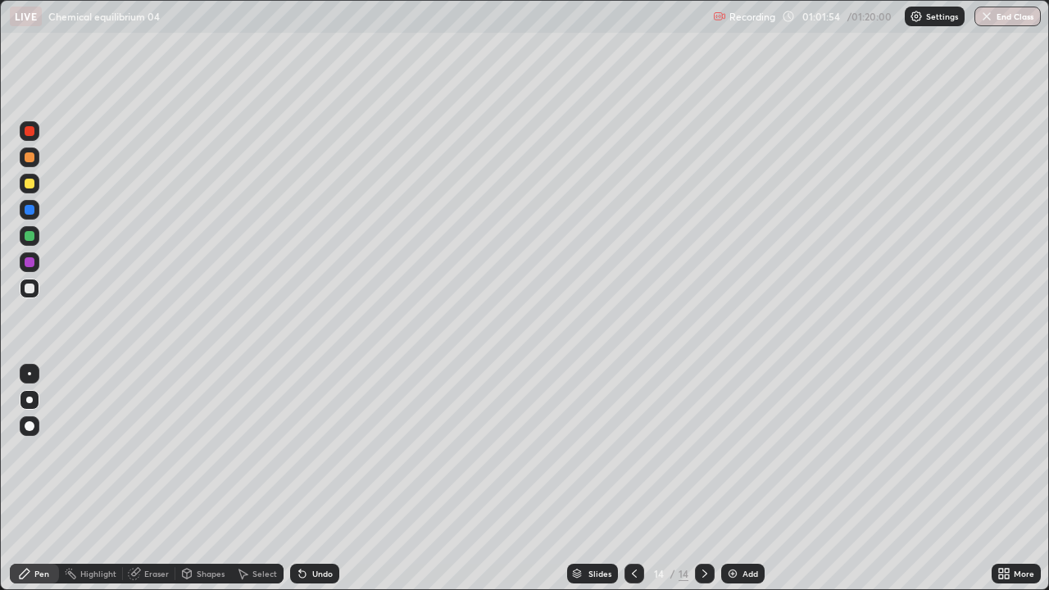
click at [31, 185] on div at bounding box center [30, 184] width 10 height 10
click at [31, 287] on div at bounding box center [30, 289] width 10 height 10
click at [33, 187] on div at bounding box center [30, 184] width 10 height 10
click at [26, 290] on div at bounding box center [30, 289] width 10 height 10
click at [158, 485] on div "Eraser" at bounding box center [156, 573] width 25 height 8
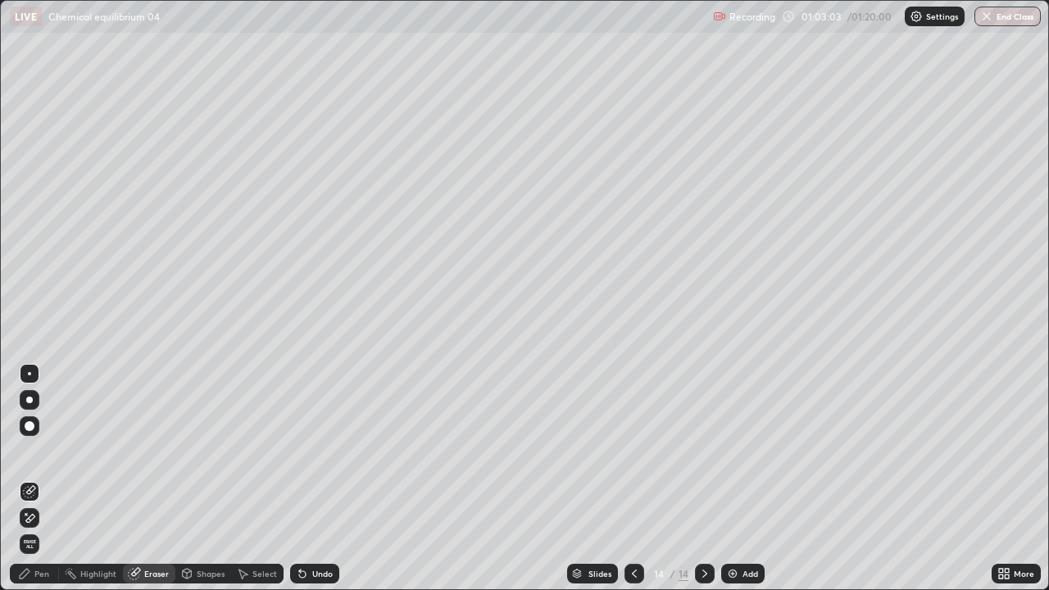
click at [47, 485] on div "Pen" at bounding box center [41, 573] width 15 height 8
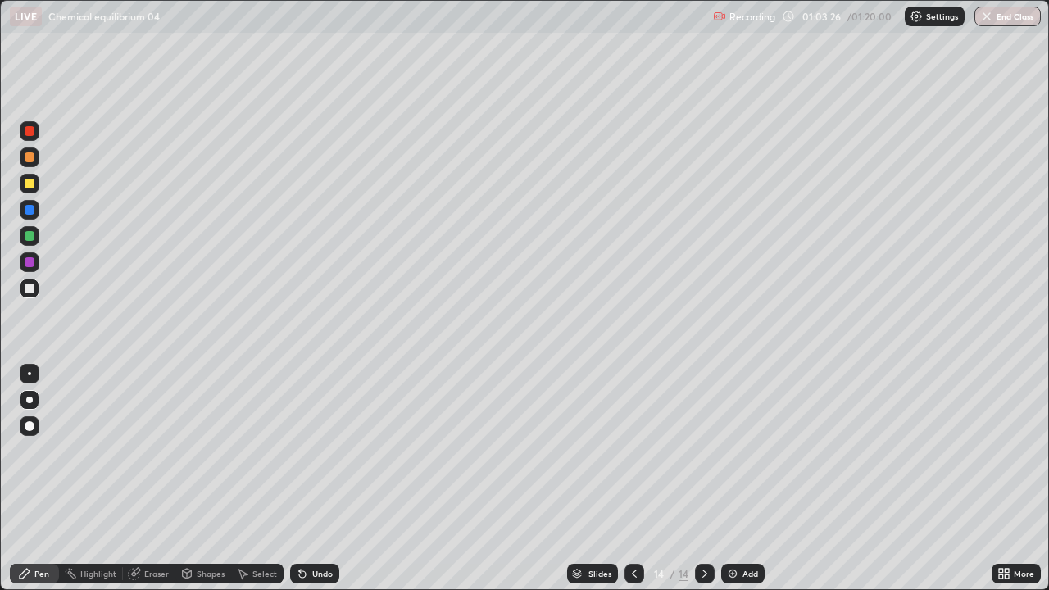
click at [152, 485] on div "Eraser" at bounding box center [156, 573] width 25 height 8
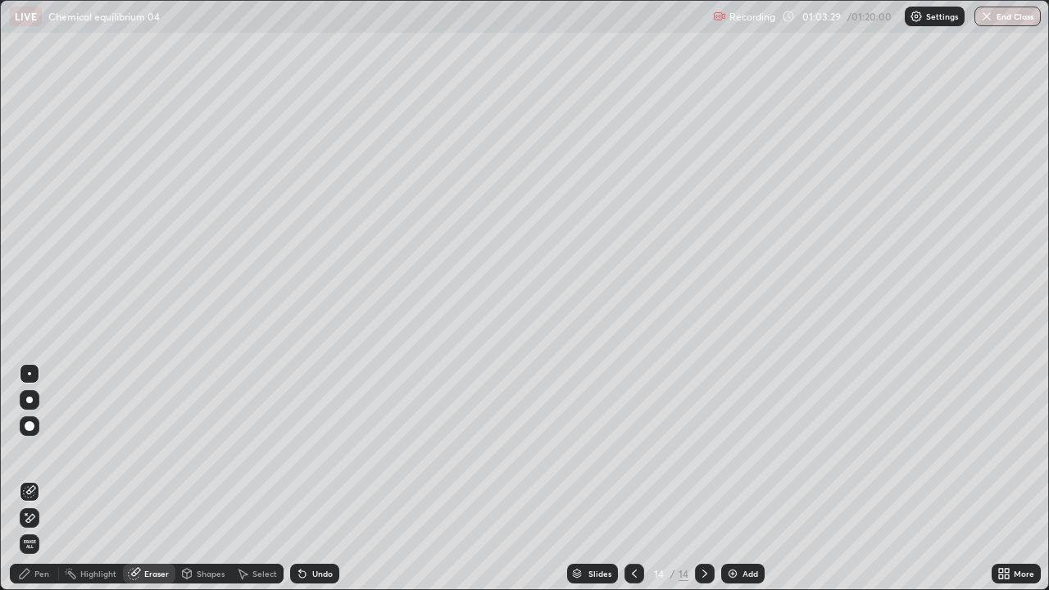
click at [41, 485] on div "Pen" at bounding box center [41, 573] width 15 height 8
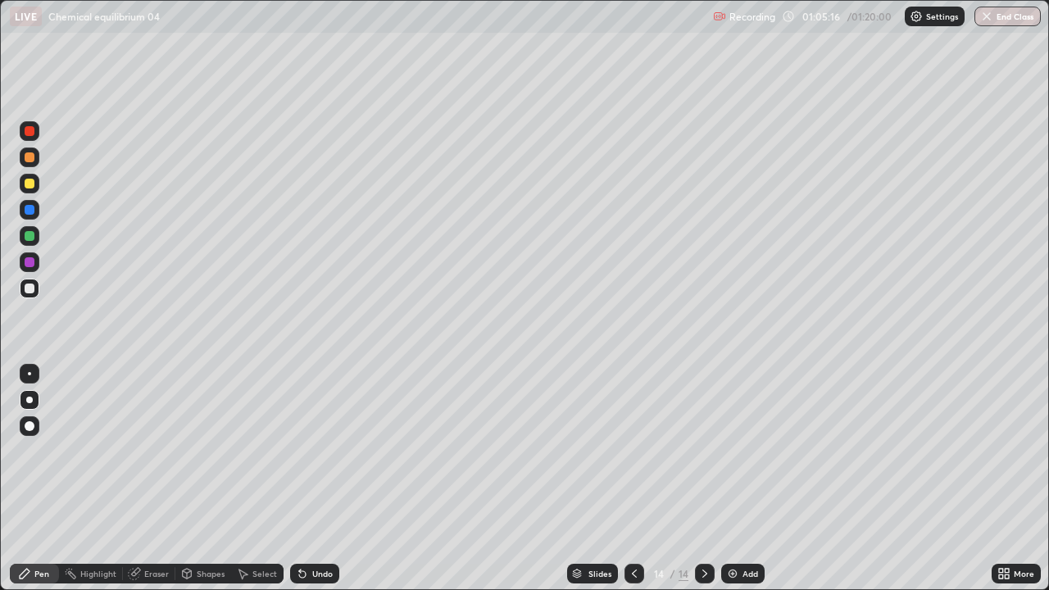
click at [31, 188] on div at bounding box center [30, 184] width 10 height 10
click at [25, 256] on div at bounding box center [30, 262] width 20 height 20
click at [27, 159] on div at bounding box center [30, 157] width 10 height 10
click at [726, 485] on img at bounding box center [732, 573] width 13 height 13
click at [155, 485] on div "Eraser" at bounding box center [156, 573] width 25 height 8
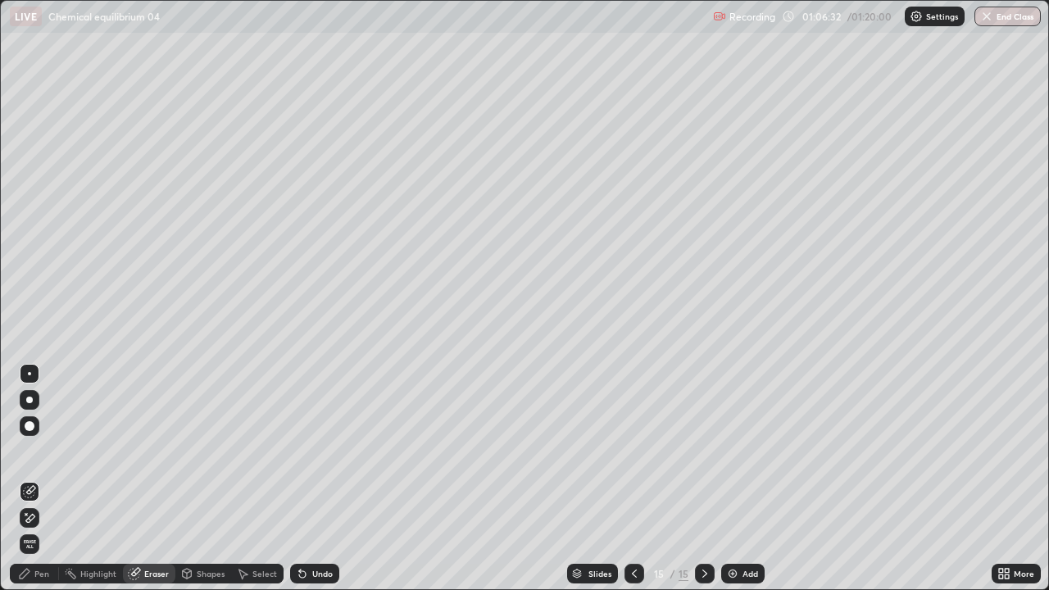
click at [43, 485] on div "Pen" at bounding box center [41, 573] width 15 height 8
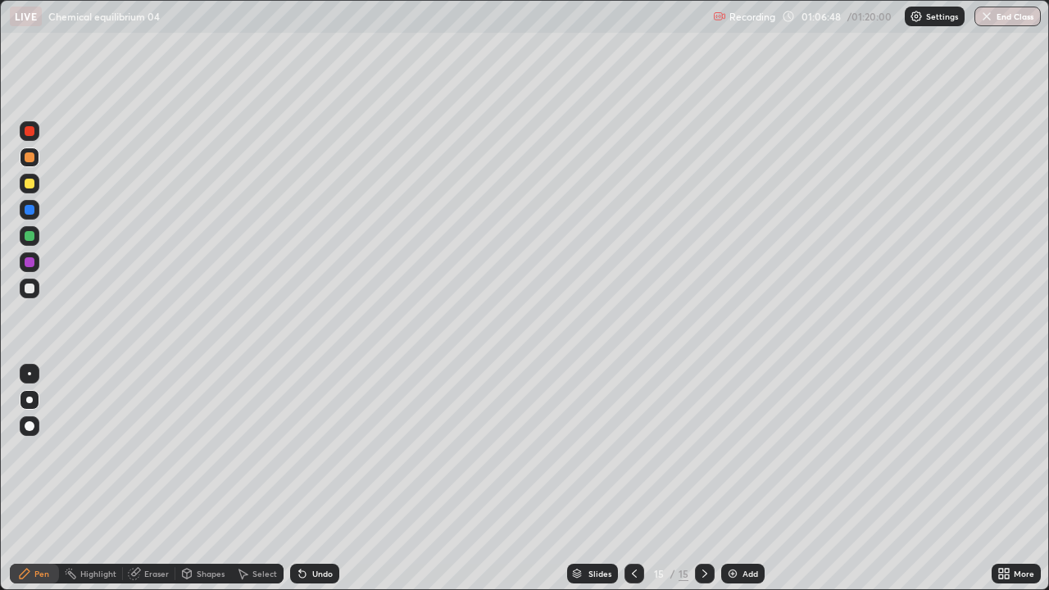
click at [29, 285] on div at bounding box center [30, 289] width 10 height 10
click at [30, 240] on div at bounding box center [30, 236] width 10 height 10
click at [29, 289] on div at bounding box center [30, 289] width 10 height 10
click at [726, 485] on img at bounding box center [732, 573] width 13 height 13
click at [26, 153] on div at bounding box center [30, 157] width 10 height 10
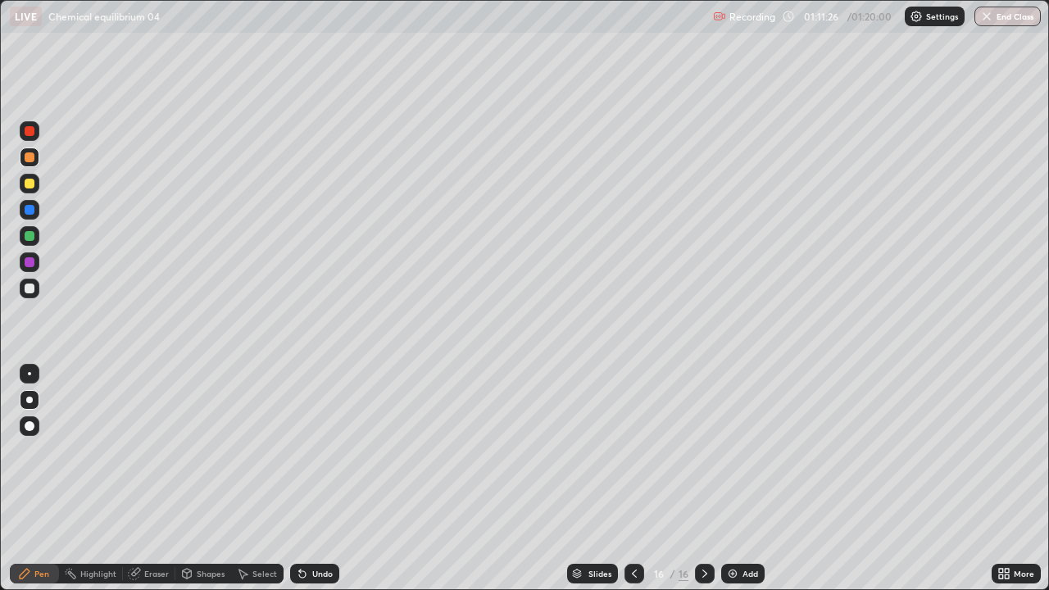
click at [34, 288] on div at bounding box center [30, 289] width 10 height 10
click at [157, 485] on div "Eraser" at bounding box center [156, 573] width 25 height 8
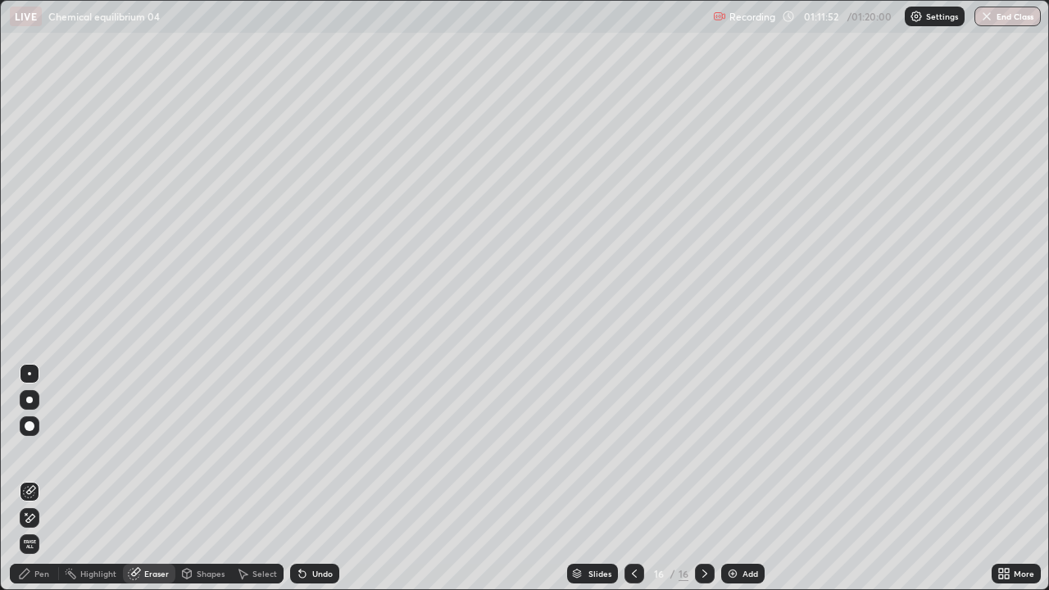
click at [46, 485] on div "Pen" at bounding box center [34, 574] width 49 height 20
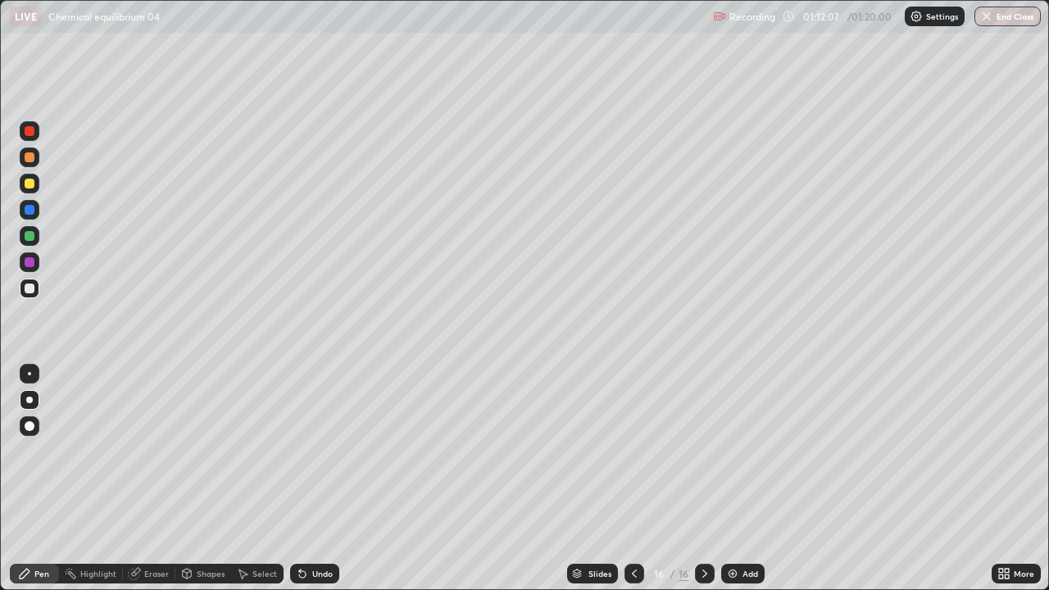
click at [143, 485] on div "Eraser" at bounding box center [149, 574] width 52 height 20
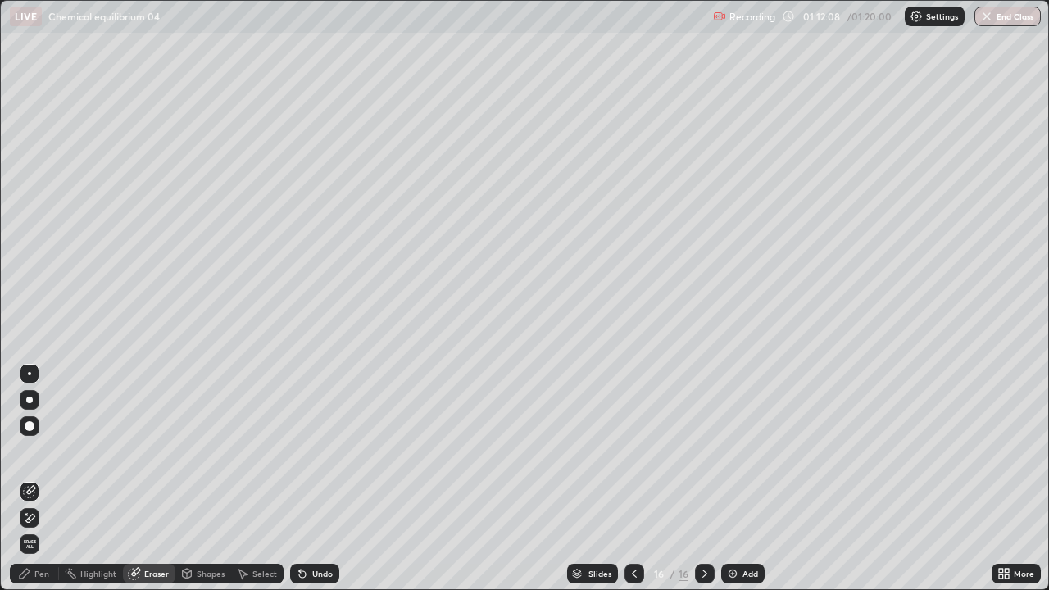
click at [42, 485] on div "Pen" at bounding box center [41, 573] width 15 height 8
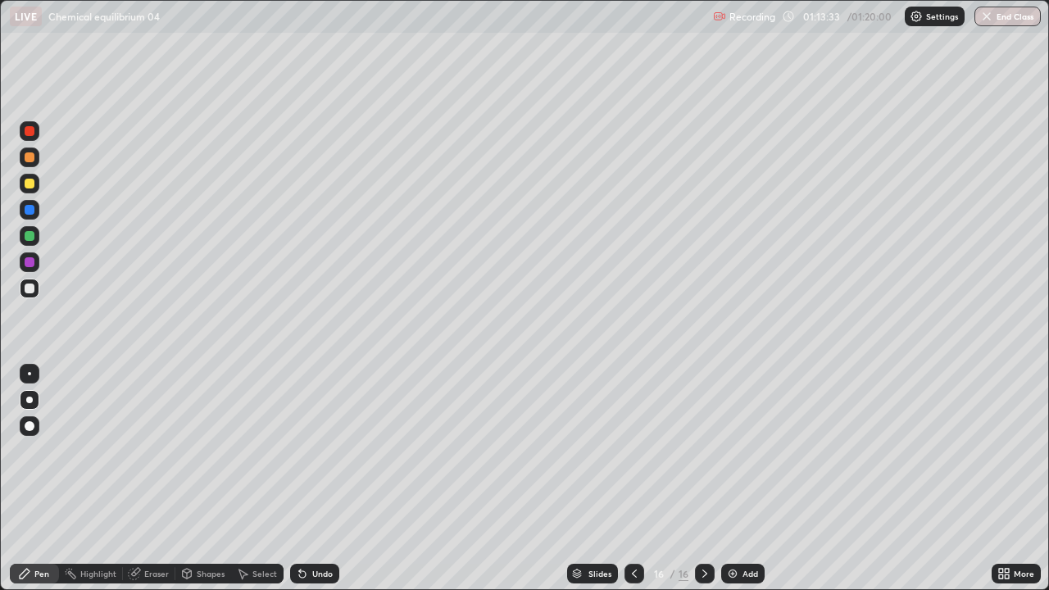
click at [992, 20] on img "button" at bounding box center [986, 16] width 13 height 13
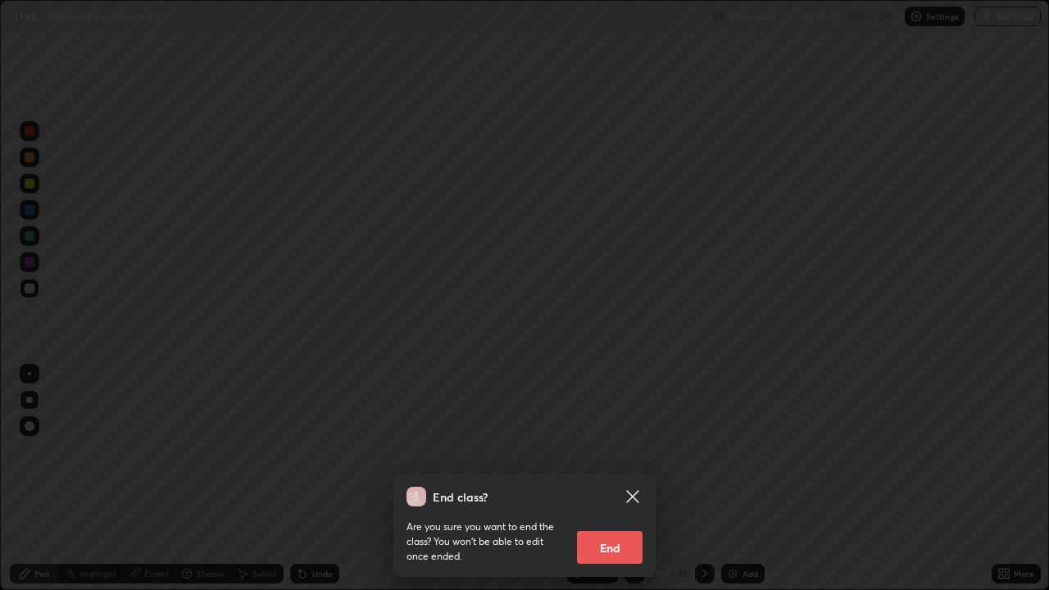
click at [620, 485] on button "End" at bounding box center [610, 547] width 66 height 33
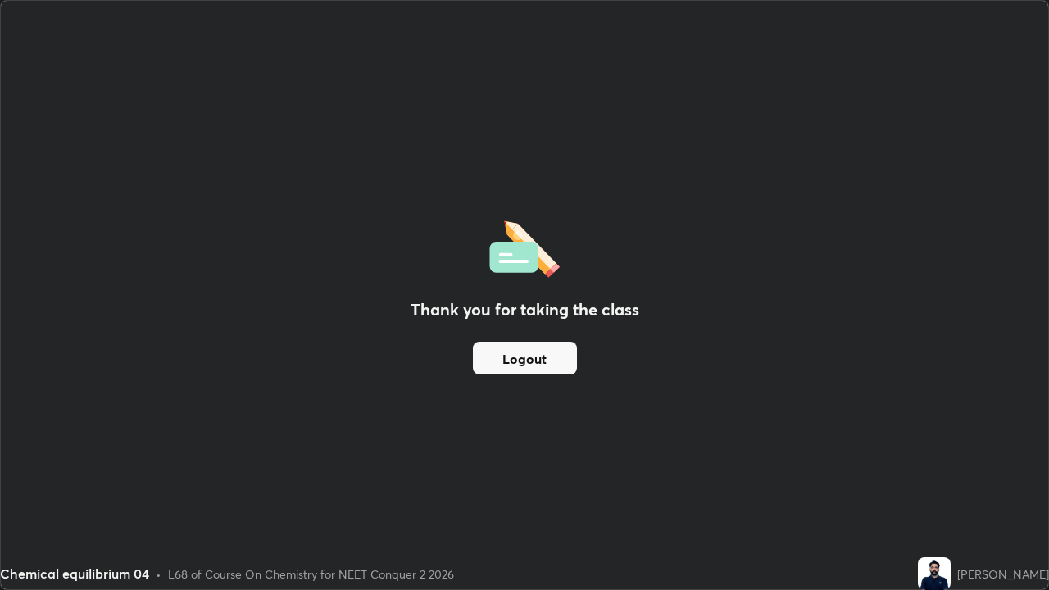
click at [556, 361] on button "Logout" at bounding box center [525, 358] width 104 height 33
